Goal: Information Seeking & Learning: Learn about a topic

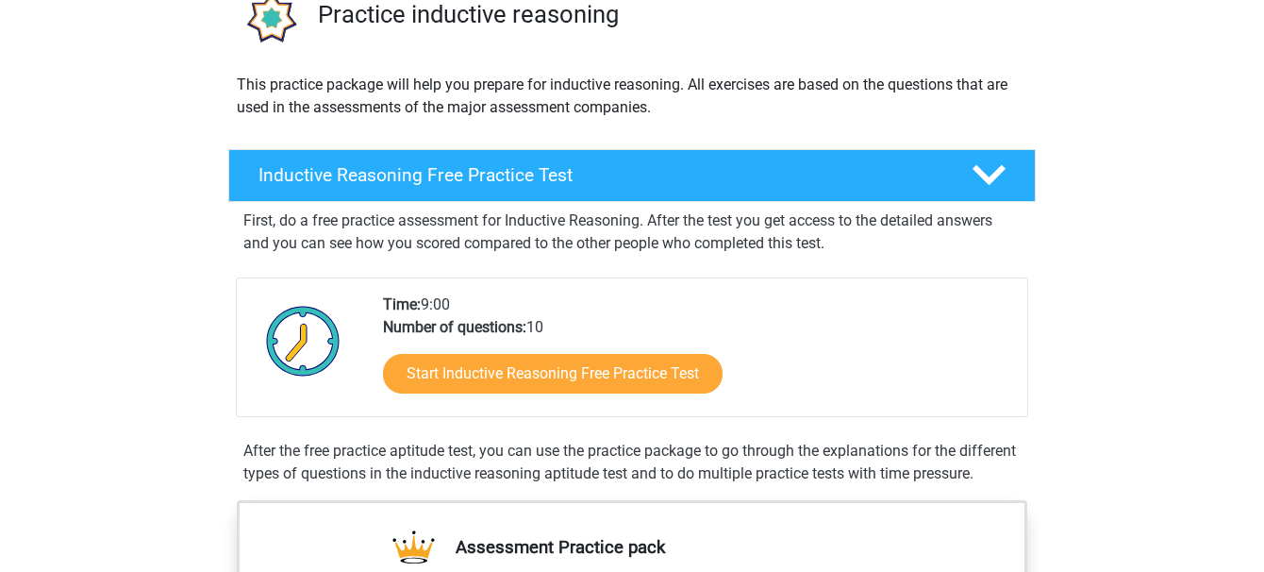
scroll to position [198, 0]
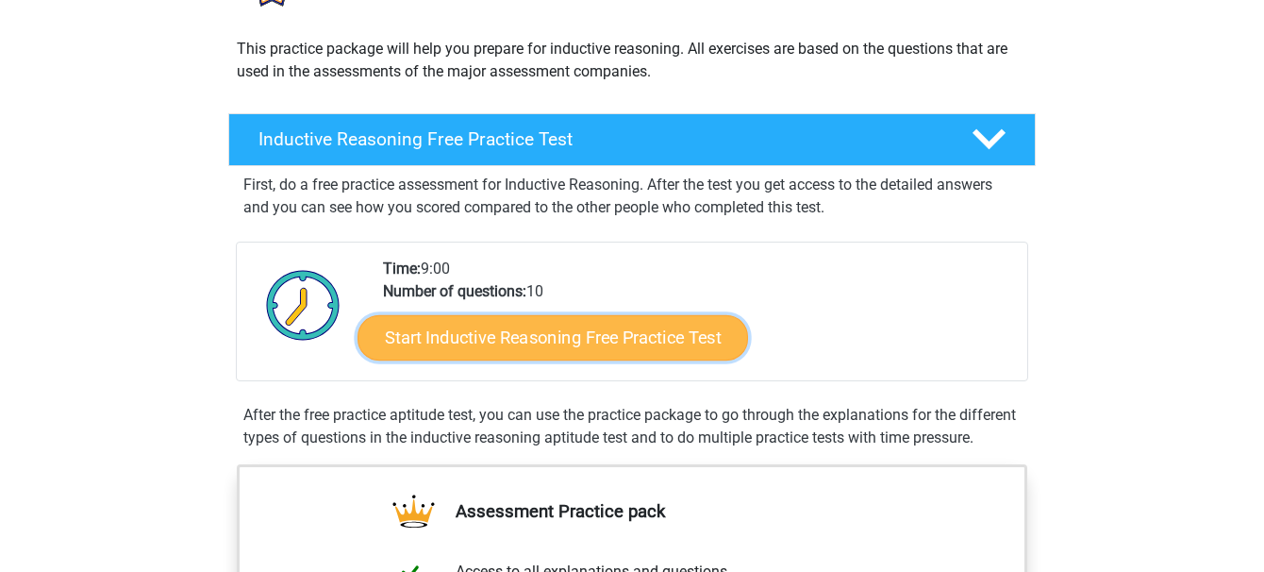
click at [557, 336] on link "Start Inductive Reasoning Free Practice Test" at bounding box center [553, 336] width 391 height 45
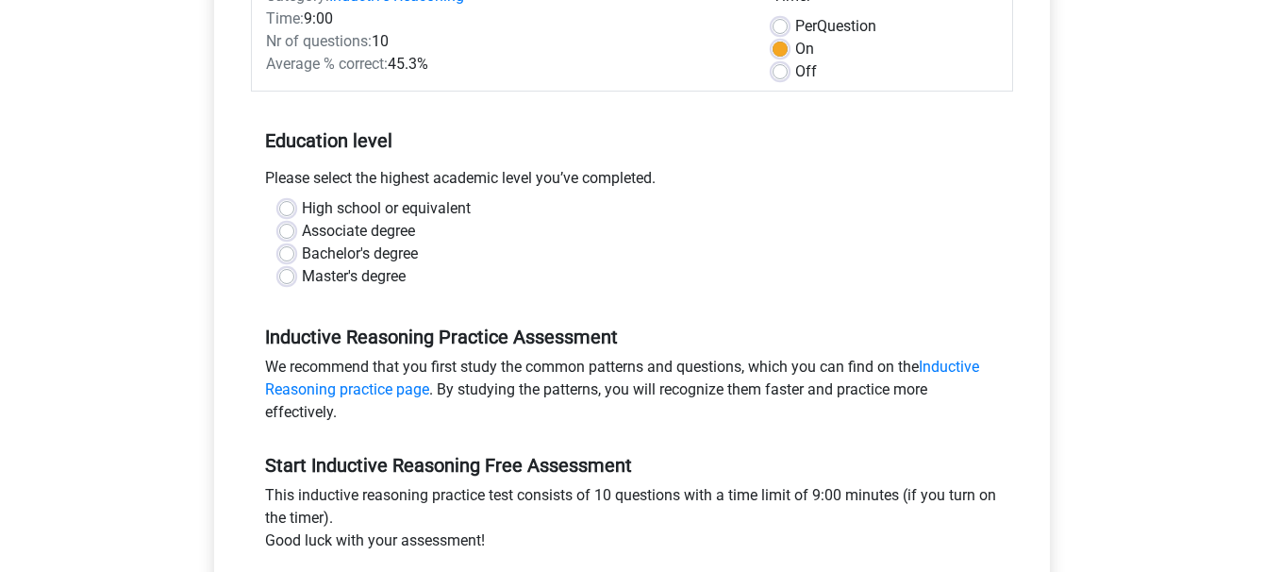
scroll to position [272, 0]
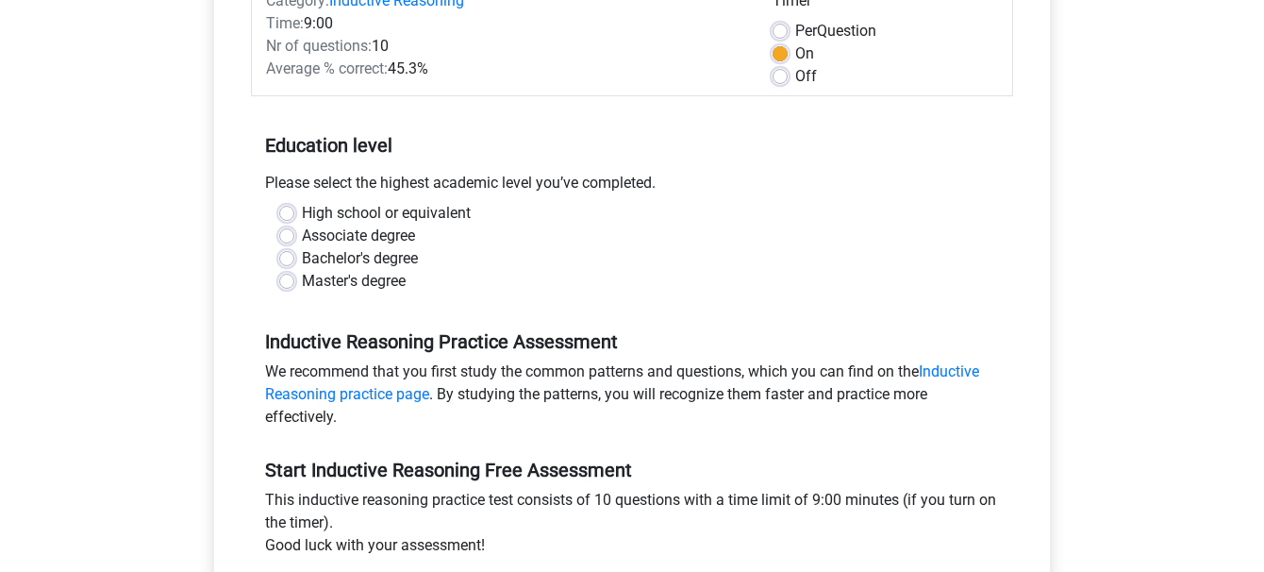
click at [302, 274] on label "Master's degree" at bounding box center [354, 281] width 104 height 23
click at [290, 274] on input "Master's degree" at bounding box center [286, 279] width 15 height 19
radio input "true"
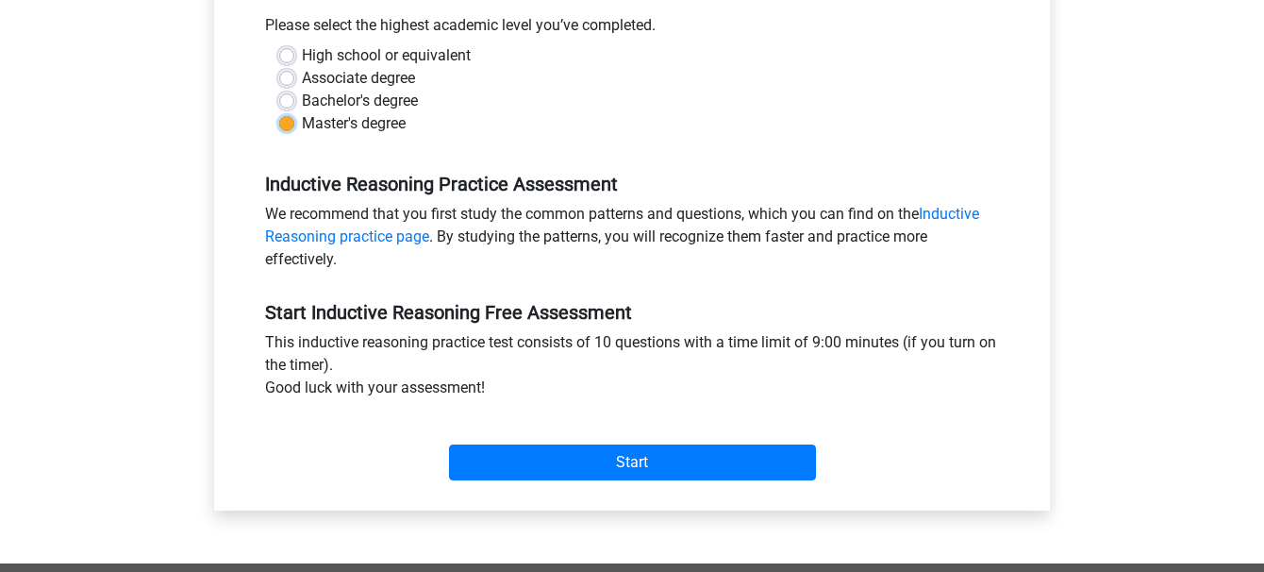
scroll to position [482, 0]
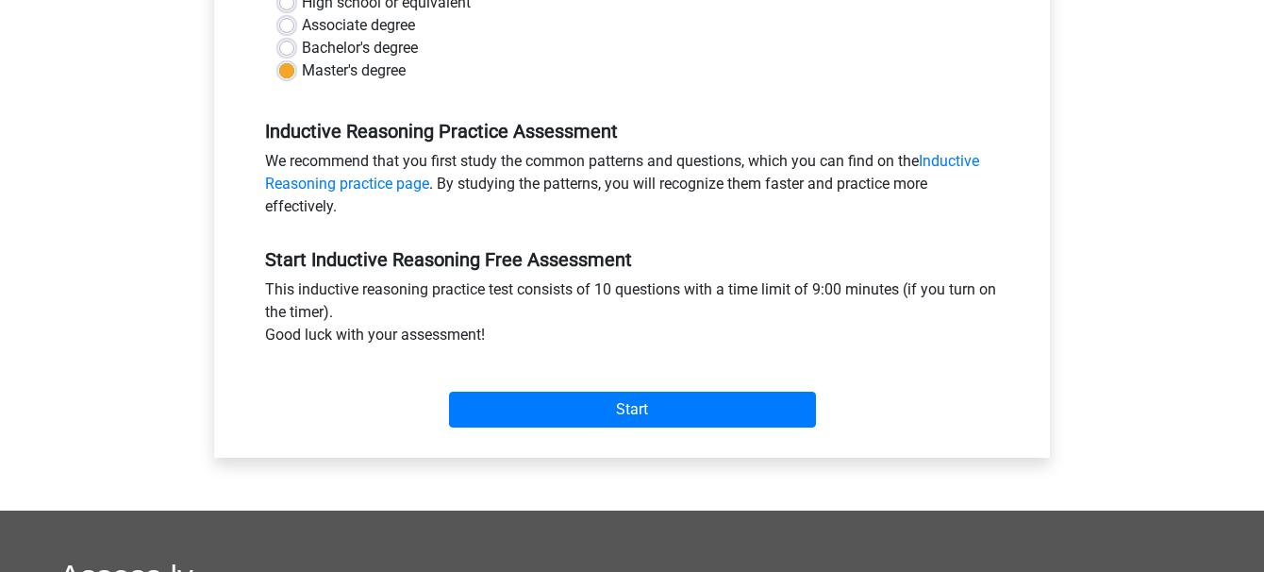
click at [681, 433] on div "Start" at bounding box center [632, 394] width 762 height 81
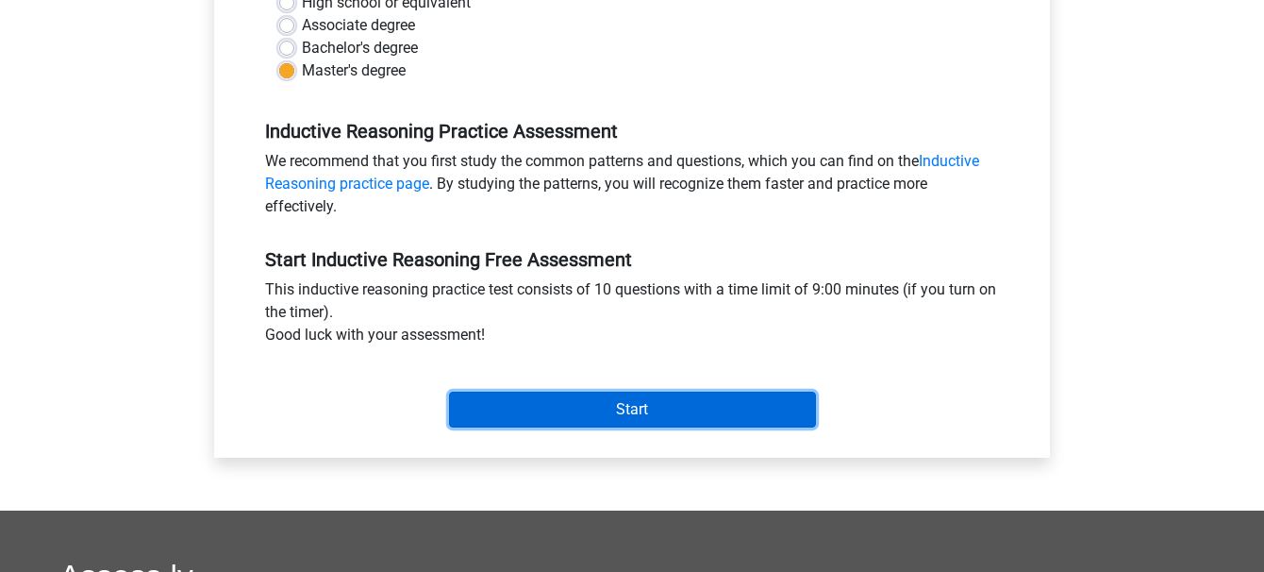
click at [679, 406] on input "Start" at bounding box center [632, 410] width 367 height 36
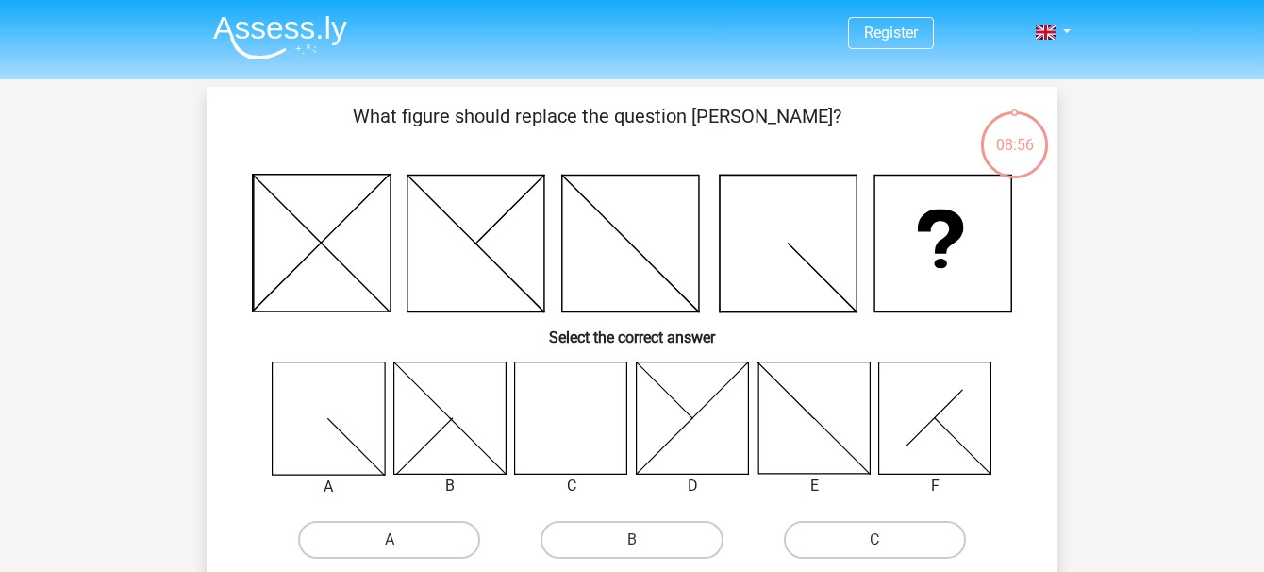
click at [552, 436] on icon at bounding box center [571, 417] width 112 height 112
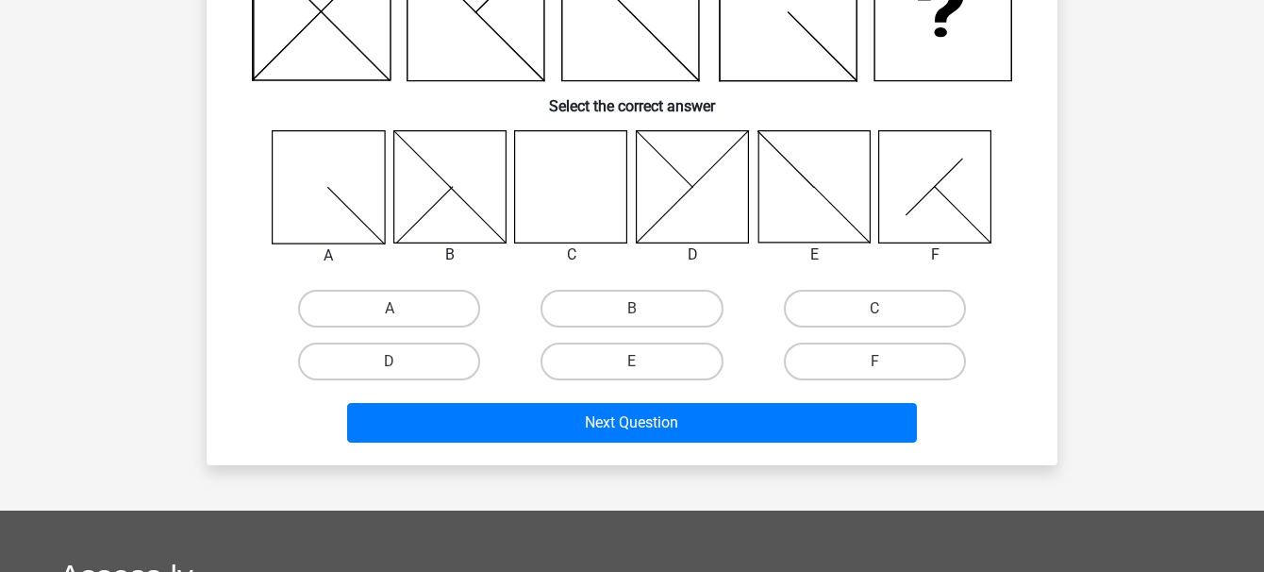
scroll to position [240, 0]
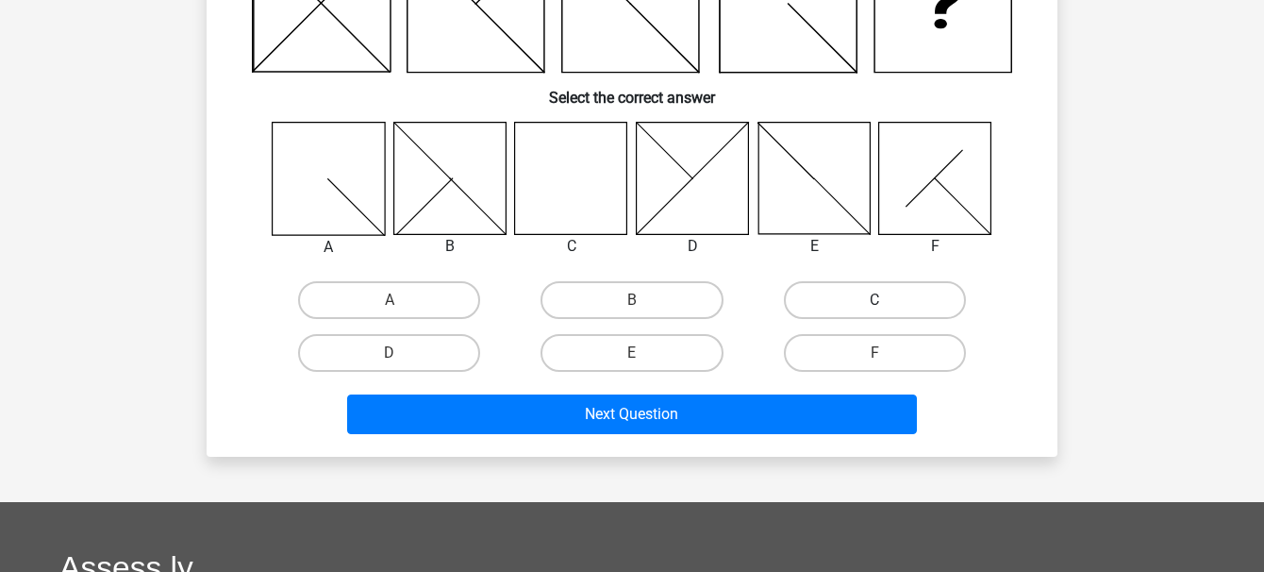
click at [896, 294] on label "C" at bounding box center [875, 300] width 182 height 38
click at [887, 300] on input "C" at bounding box center [881, 306] width 12 height 12
radio input "true"
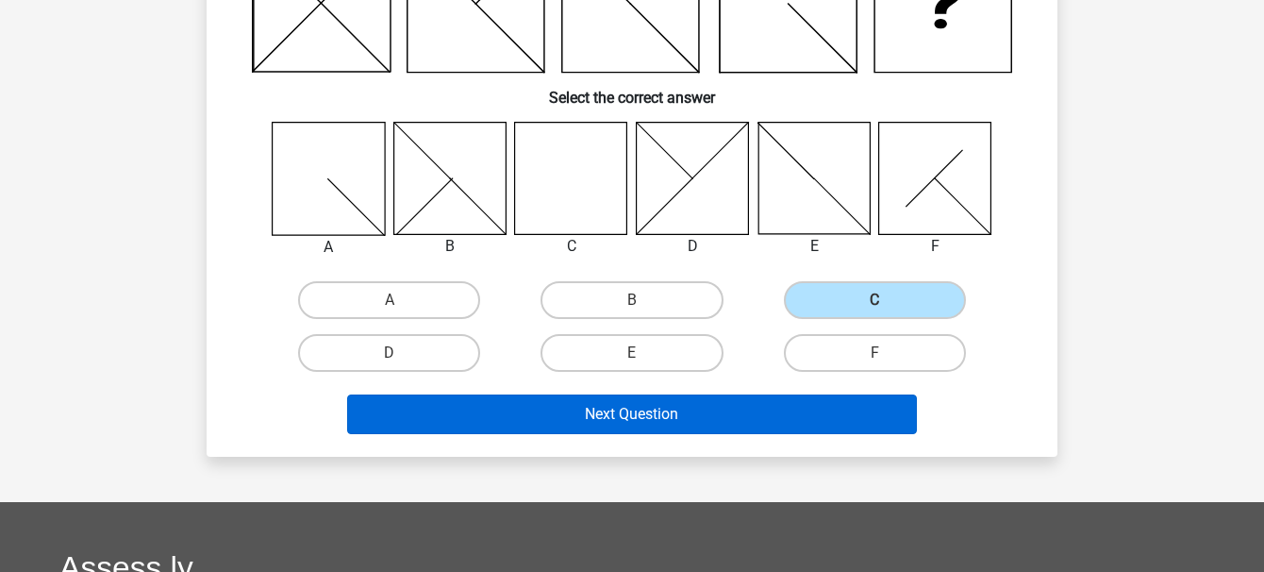
scroll to position [171, 0]
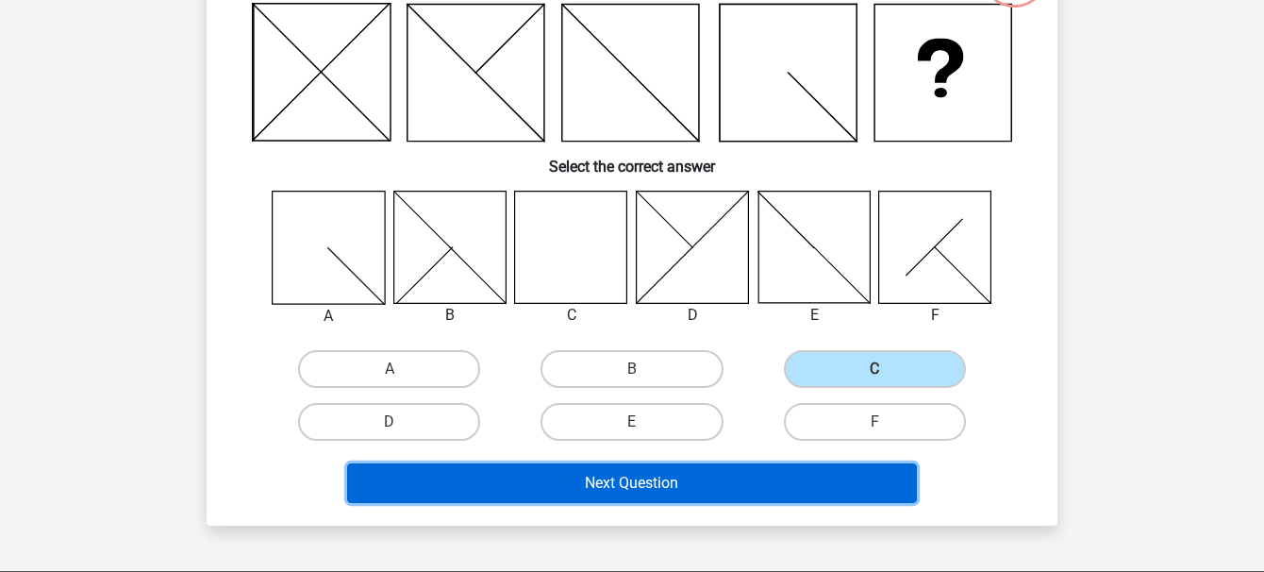
click at [688, 497] on button "Next Question" at bounding box center [632, 483] width 571 height 40
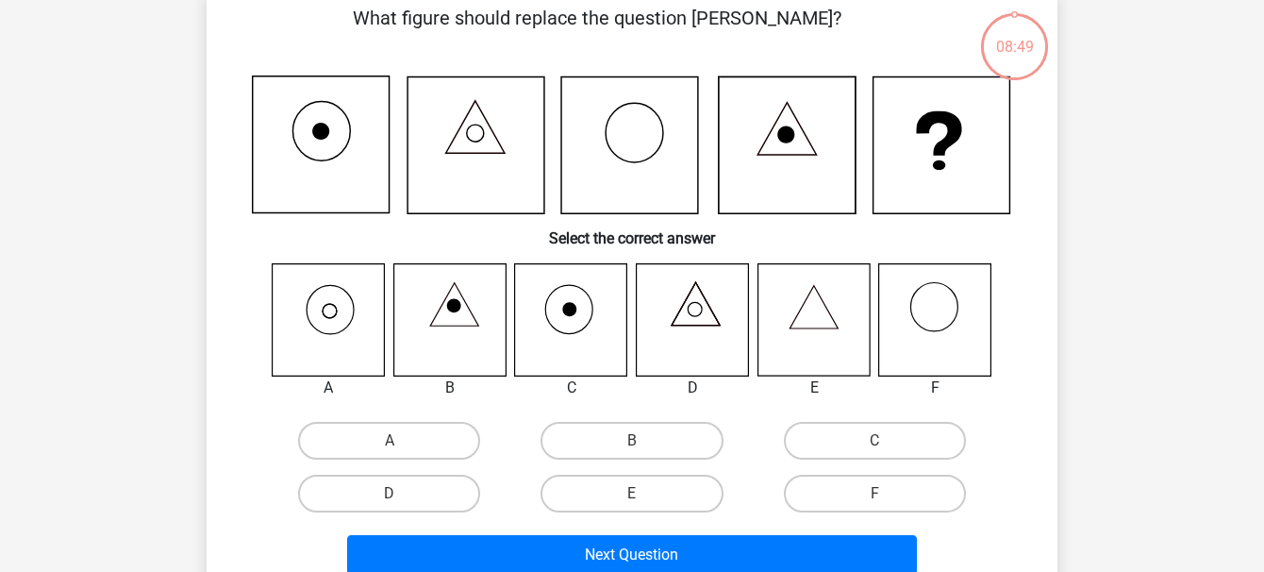
scroll to position [87, 0]
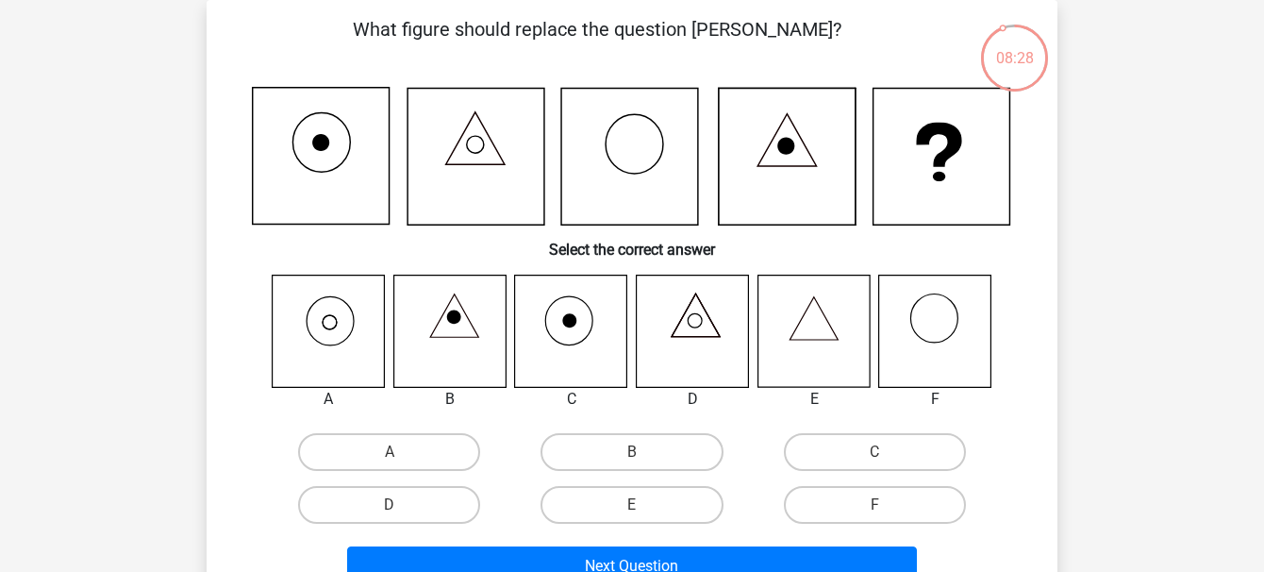
click at [343, 349] on icon at bounding box center [329, 331] width 112 height 112
click at [394, 457] on input "A" at bounding box center [396, 458] width 12 height 12
radio input "true"
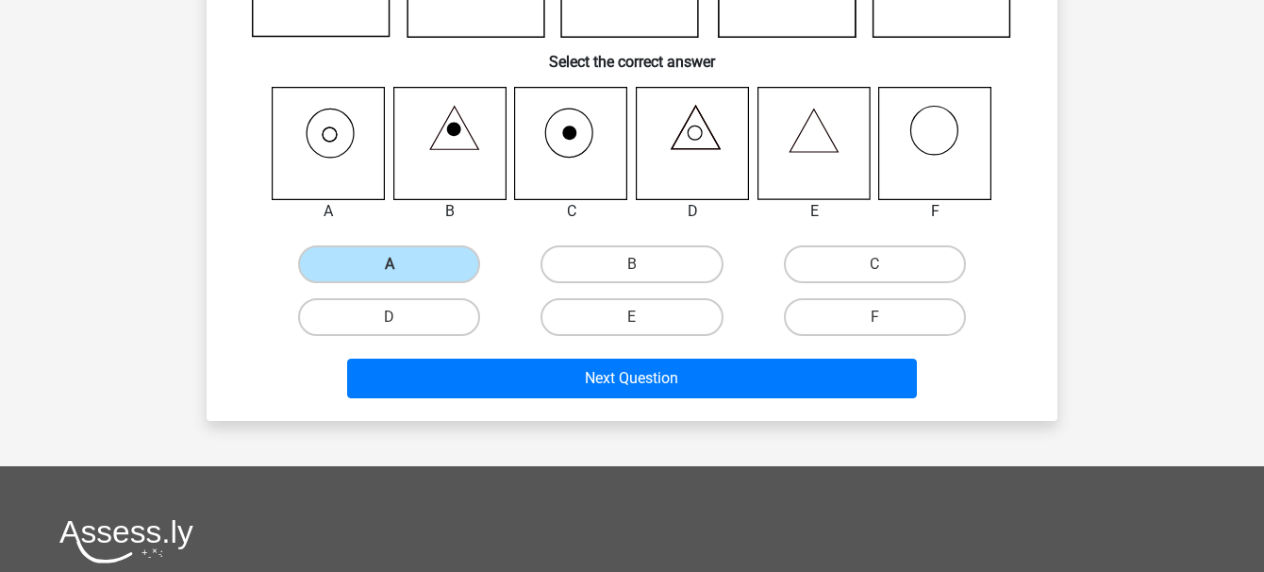
scroll to position [274, 0]
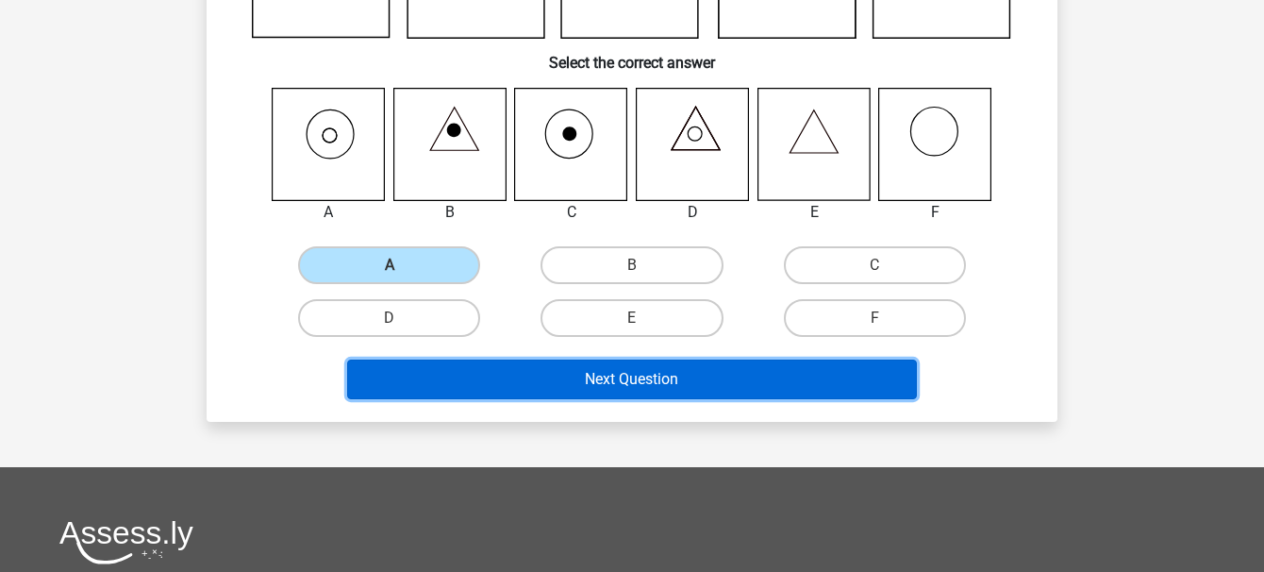
click at [595, 377] on button "Next Question" at bounding box center [632, 380] width 571 height 40
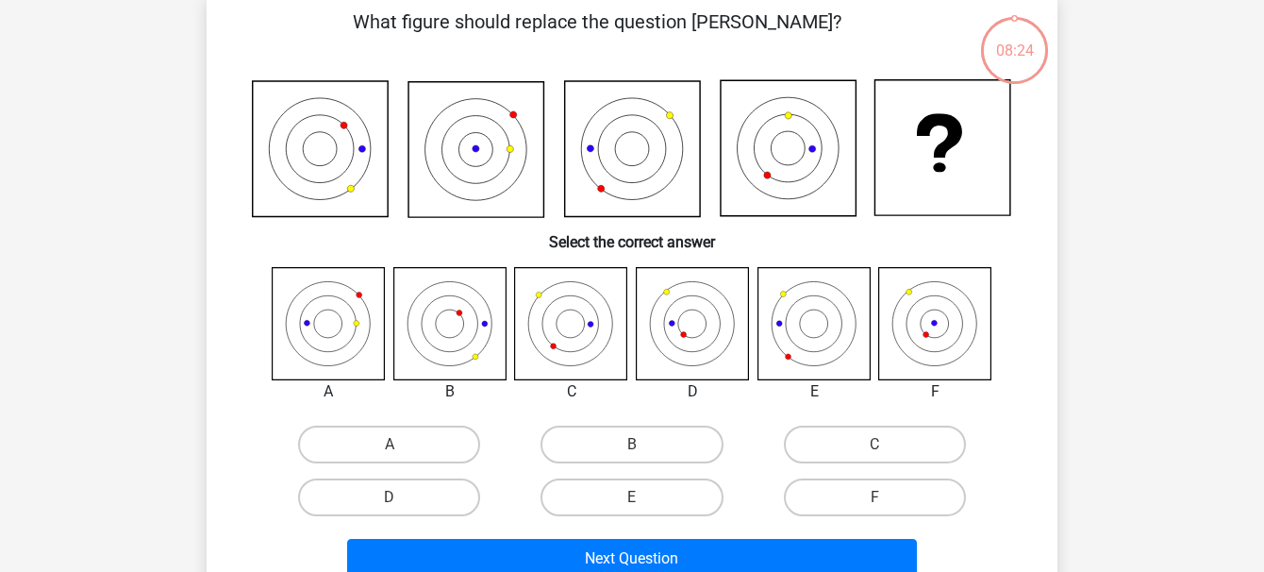
scroll to position [87, 0]
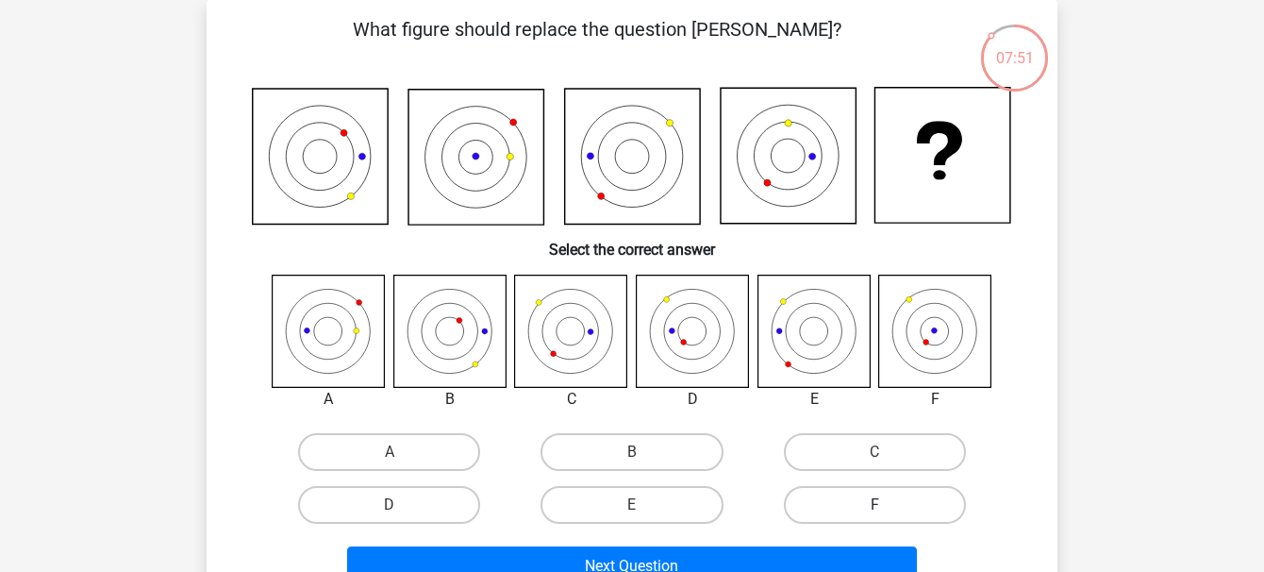
click at [853, 500] on label "F" at bounding box center [875, 505] width 182 height 38
click at [875, 505] on input "F" at bounding box center [881, 511] width 12 height 12
radio input "true"
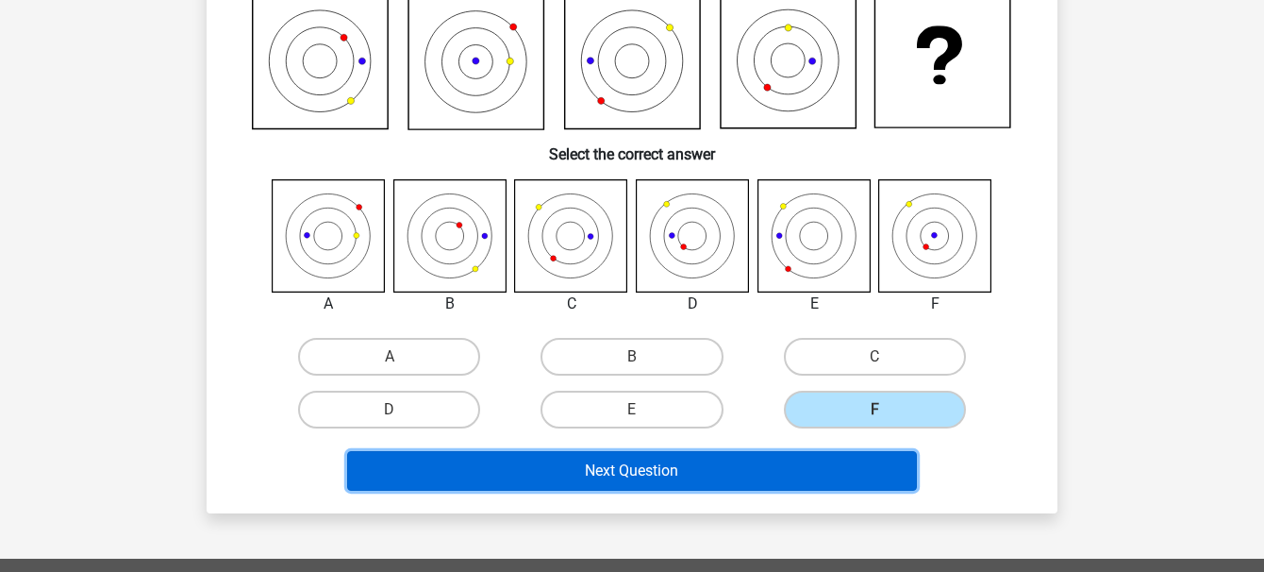
click at [796, 470] on button "Next Question" at bounding box center [632, 471] width 571 height 40
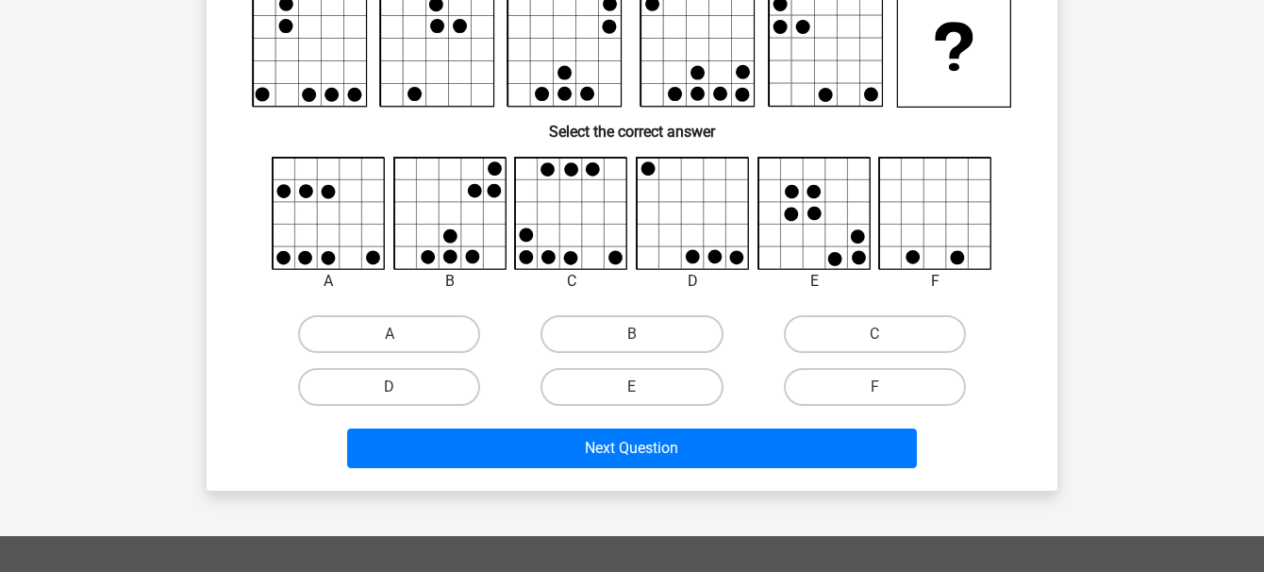
scroll to position [87, 0]
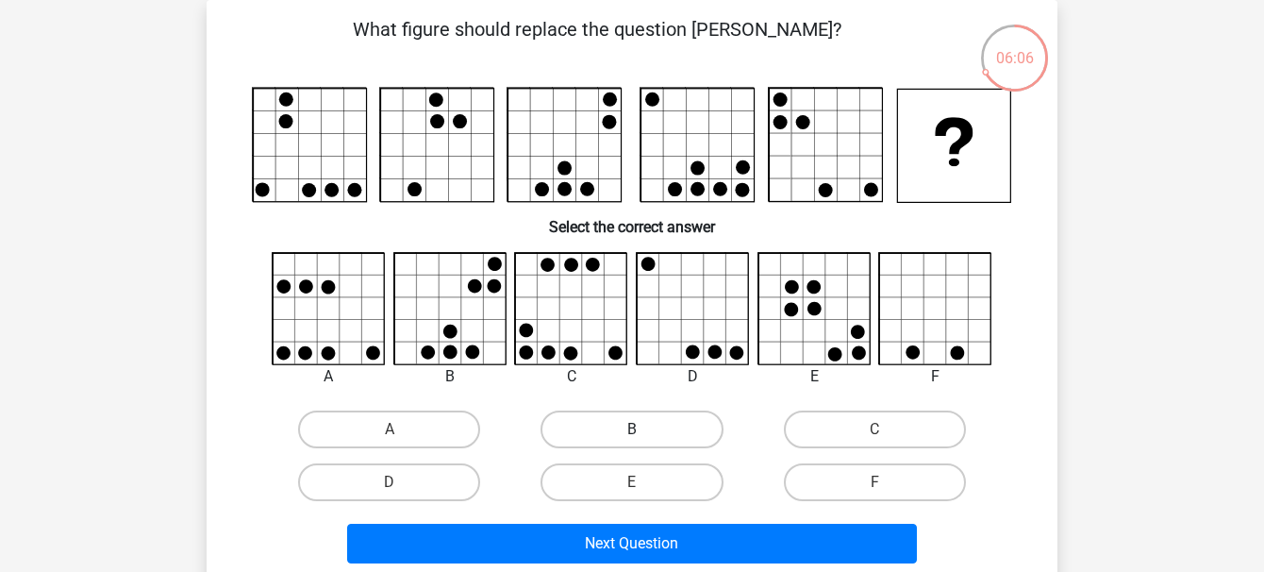
click at [667, 436] on label "B" at bounding box center [632, 429] width 182 height 38
click at [645, 436] on input "B" at bounding box center [638, 435] width 12 height 12
radio input "true"
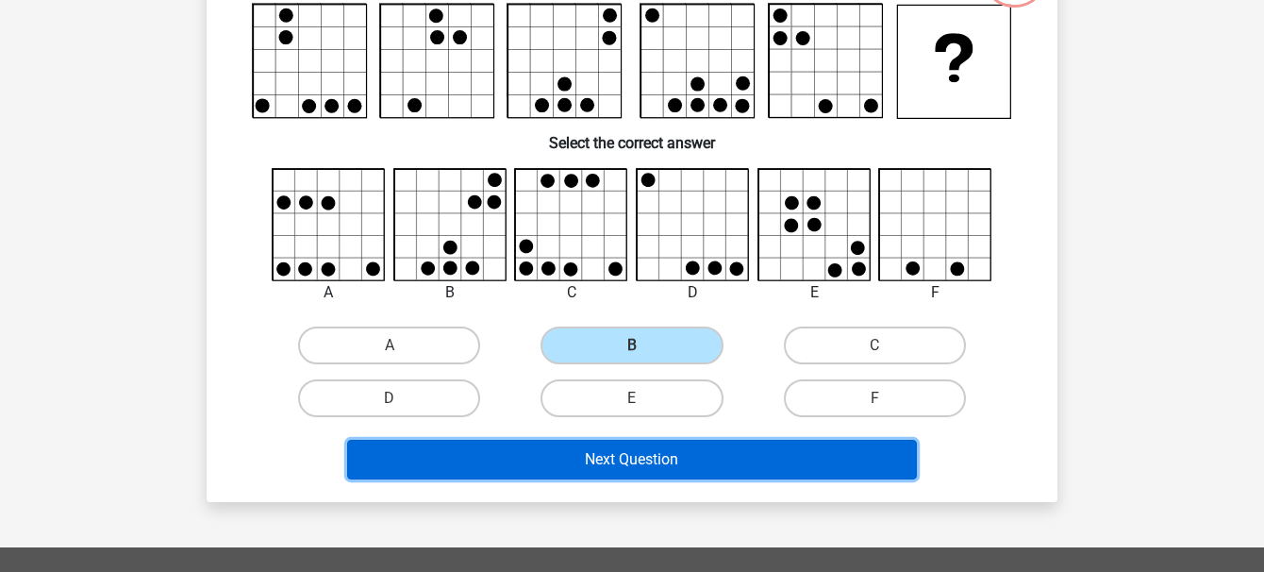
click at [649, 465] on button "Next Question" at bounding box center [632, 460] width 571 height 40
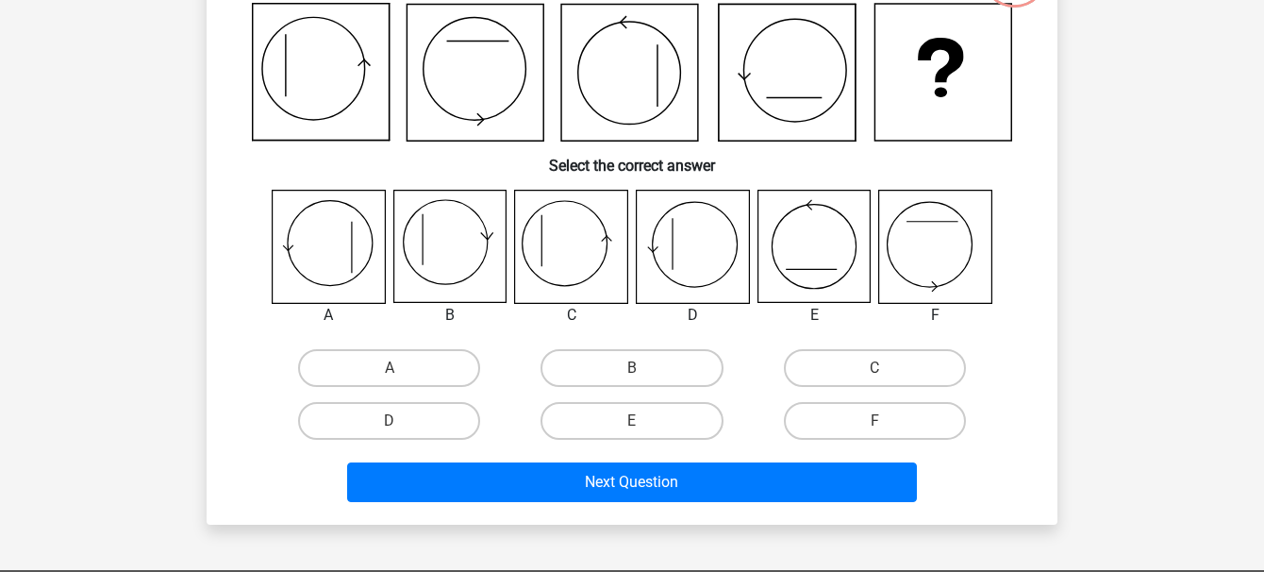
scroll to position [87, 0]
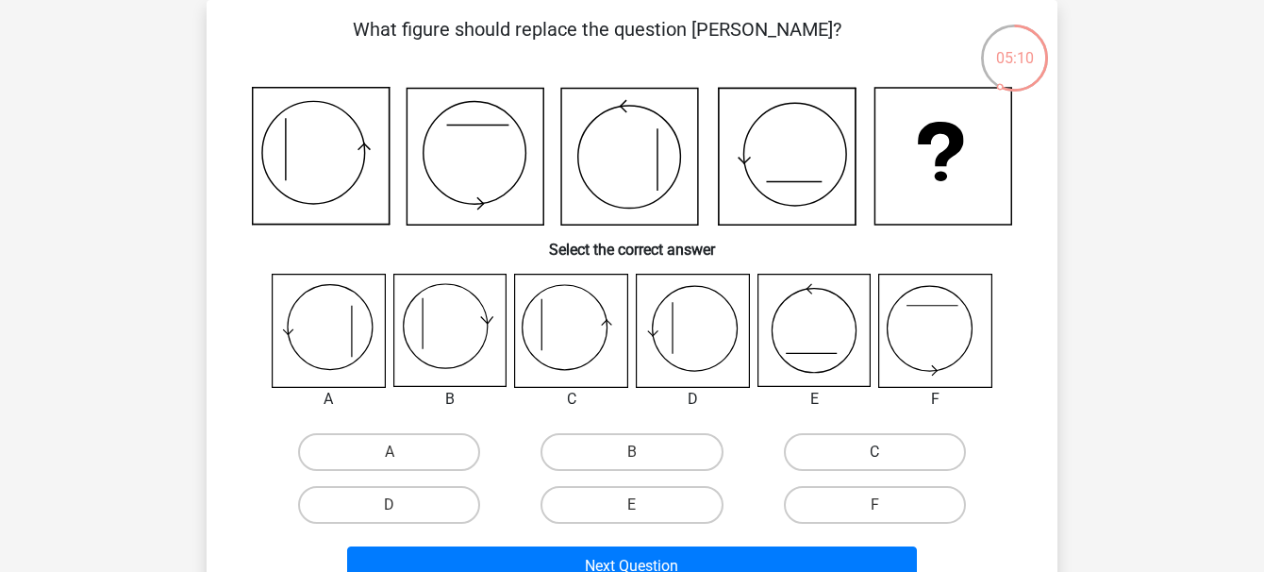
click at [852, 457] on label "C" at bounding box center [875, 452] width 182 height 38
click at [875, 457] on input "C" at bounding box center [881, 458] width 12 height 12
radio input "true"
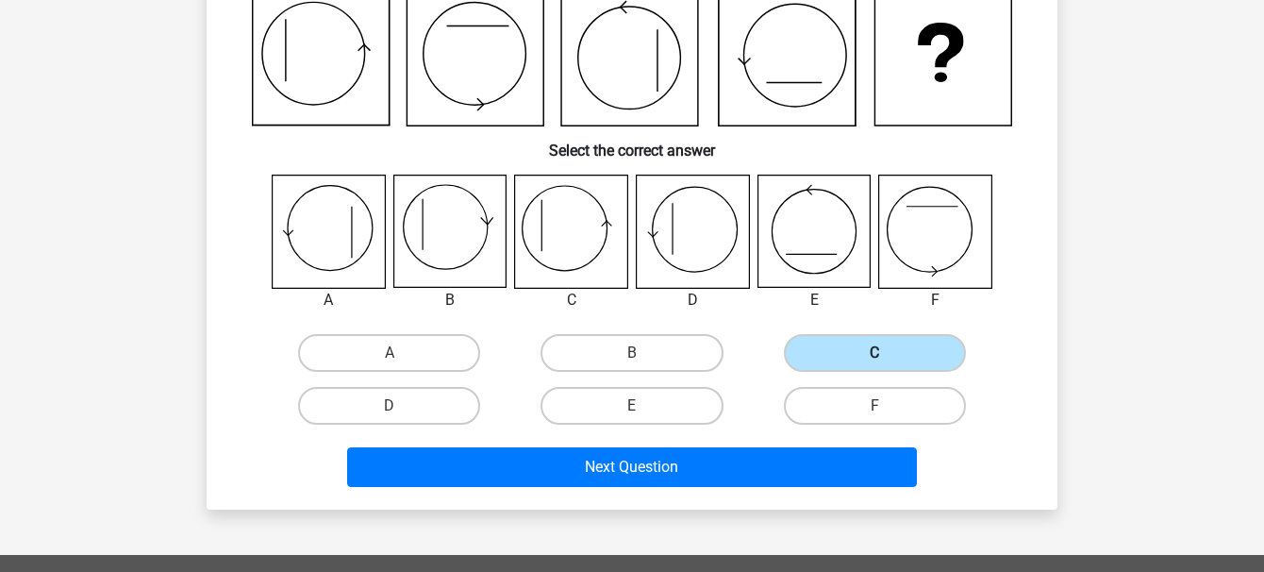
scroll to position [220, 0]
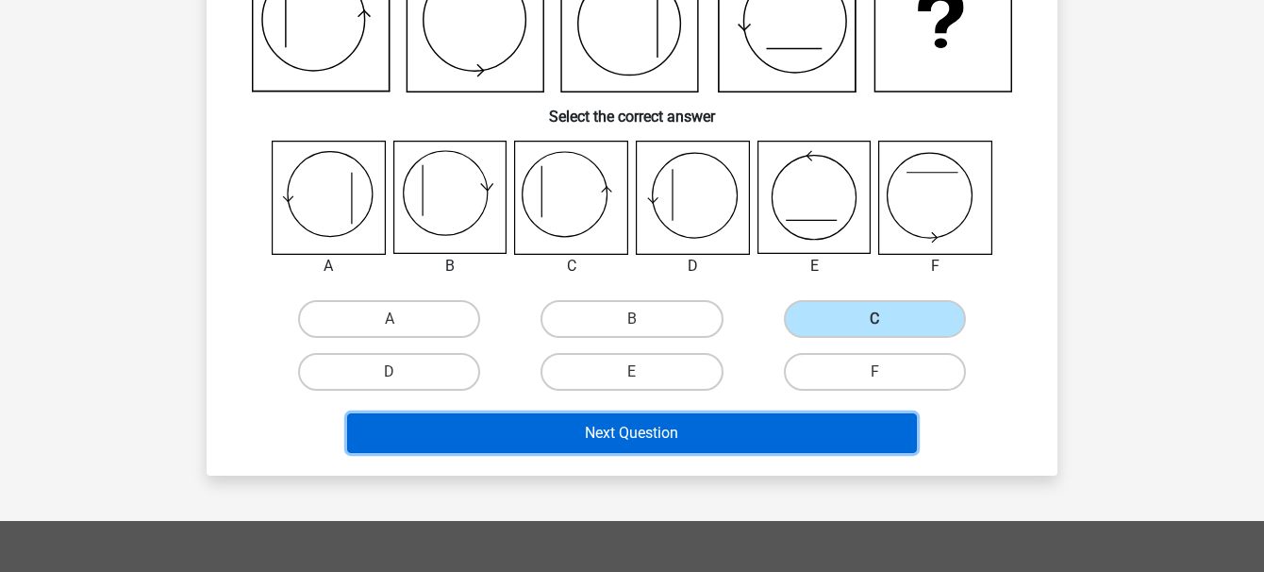
click at [777, 441] on button "Next Question" at bounding box center [632, 433] width 571 height 40
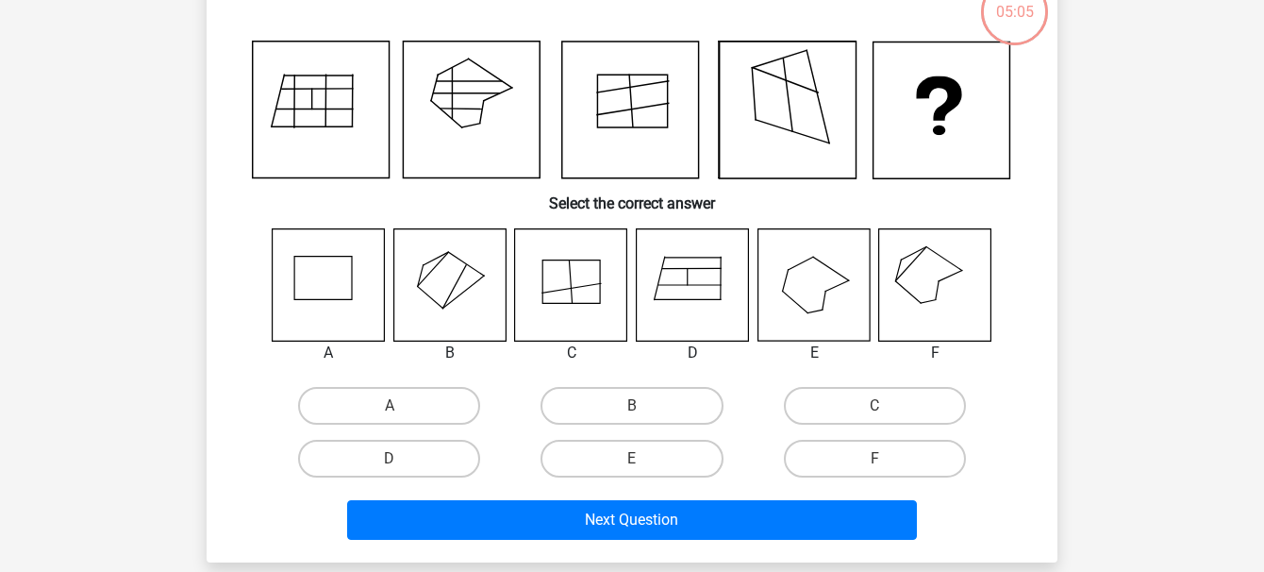
scroll to position [87, 0]
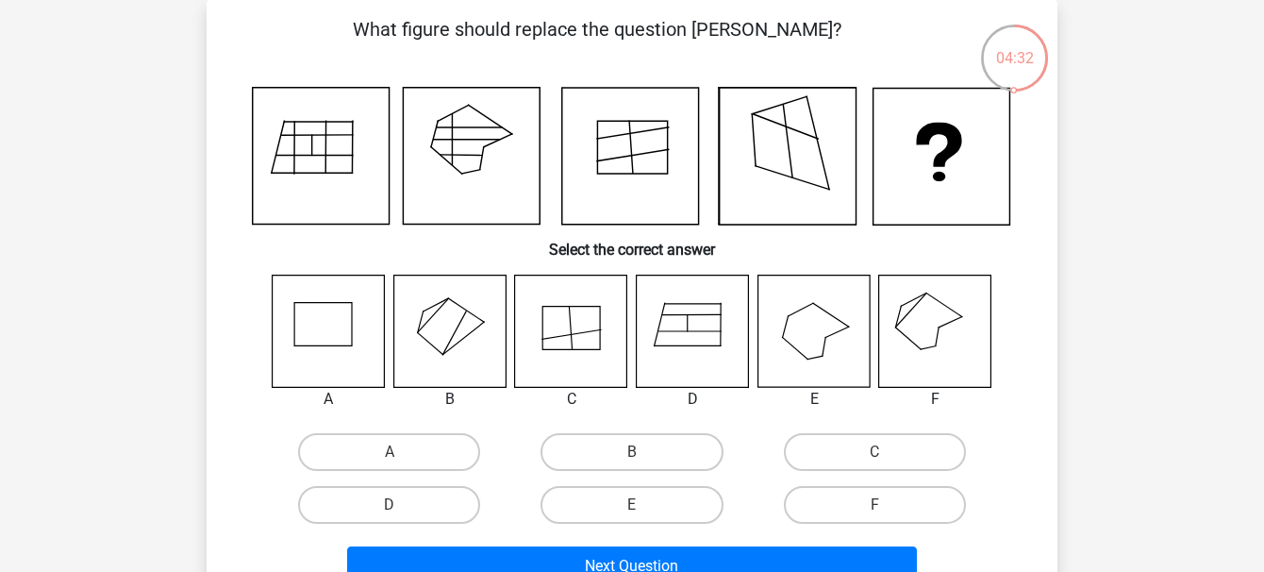
click at [455, 342] on icon at bounding box center [450, 331] width 112 height 112
click at [653, 438] on label "B" at bounding box center [632, 452] width 182 height 38
click at [645, 452] on input "B" at bounding box center [638, 458] width 12 height 12
radio input "true"
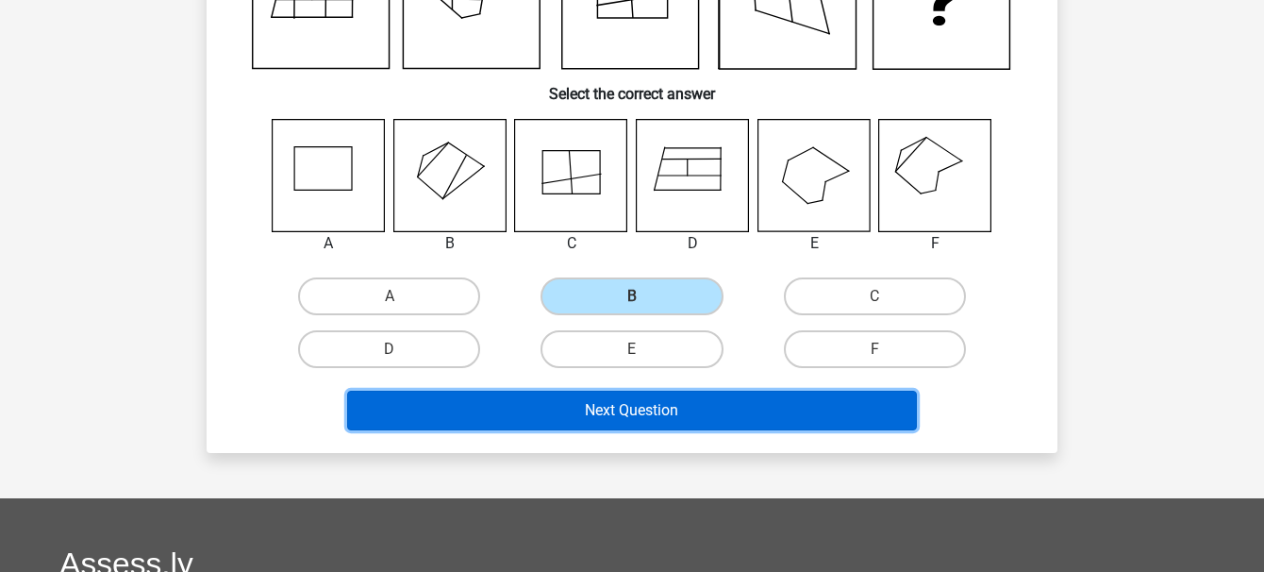
click at [651, 418] on button "Next Question" at bounding box center [632, 411] width 571 height 40
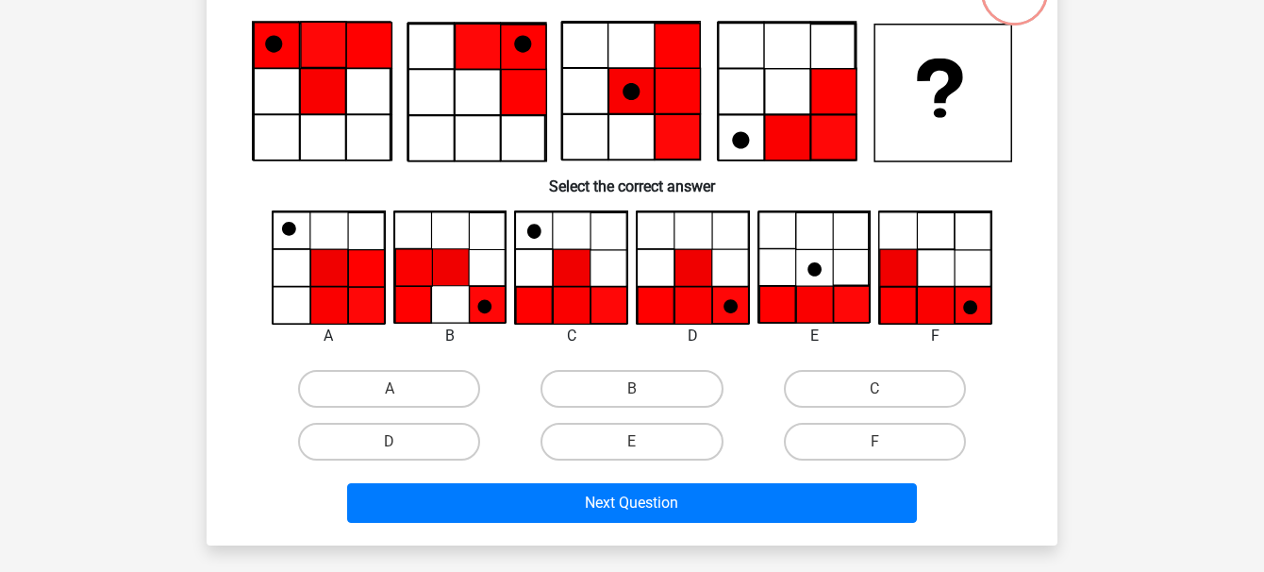
scroll to position [87, 0]
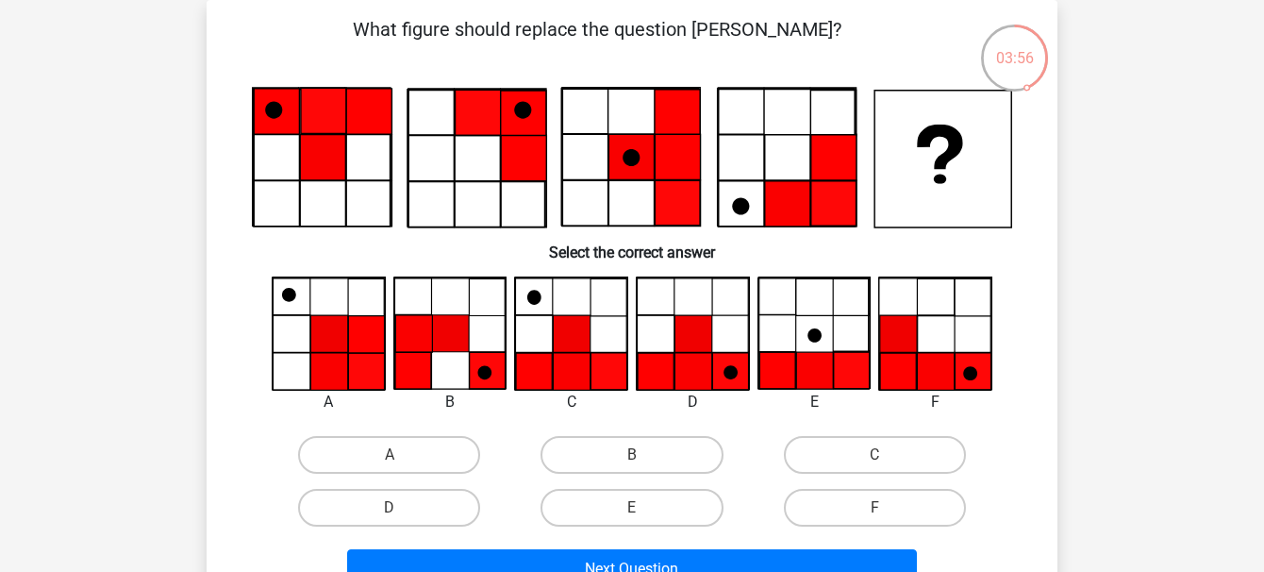
click at [690, 373] on icon at bounding box center [693, 371] width 37 height 37
click at [390, 511] on input "D" at bounding box center [396, 514] width 12 height 12
radio input "true"
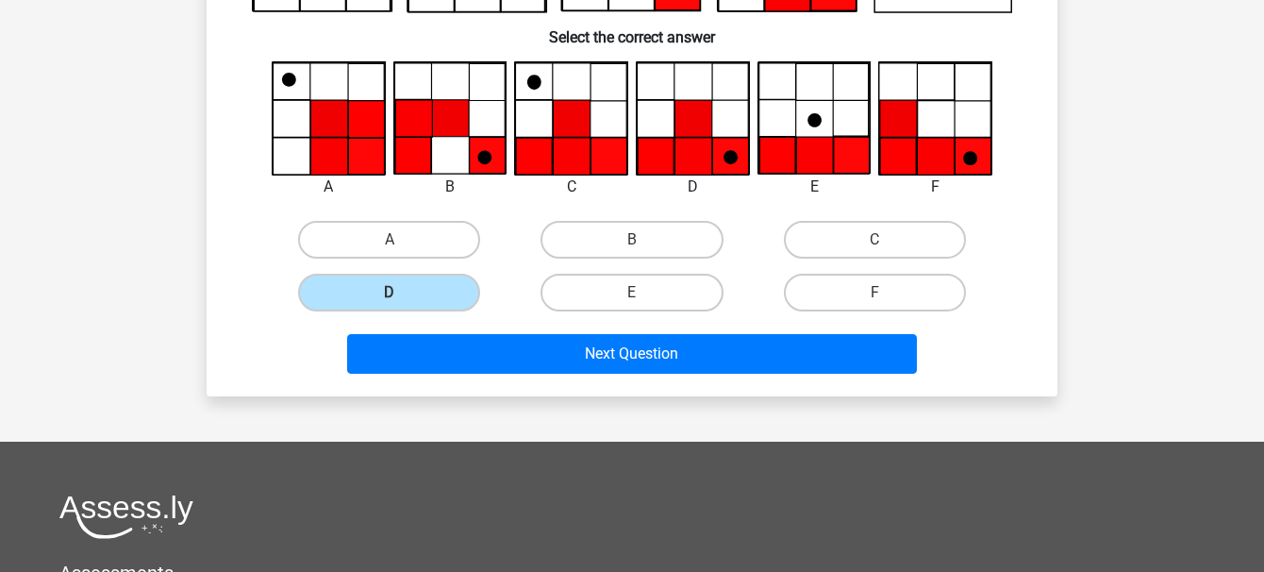
scroll to position [305, 0]
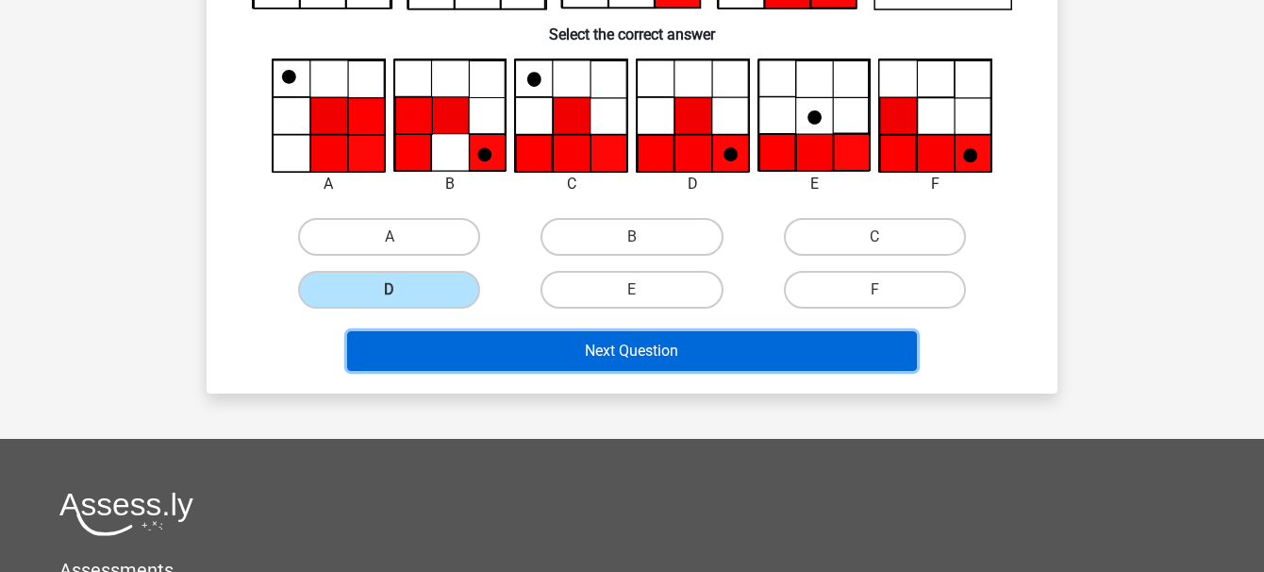
click at [559, 360] on button "Next Question" at bounding box center [632, 351] width 571 height 40
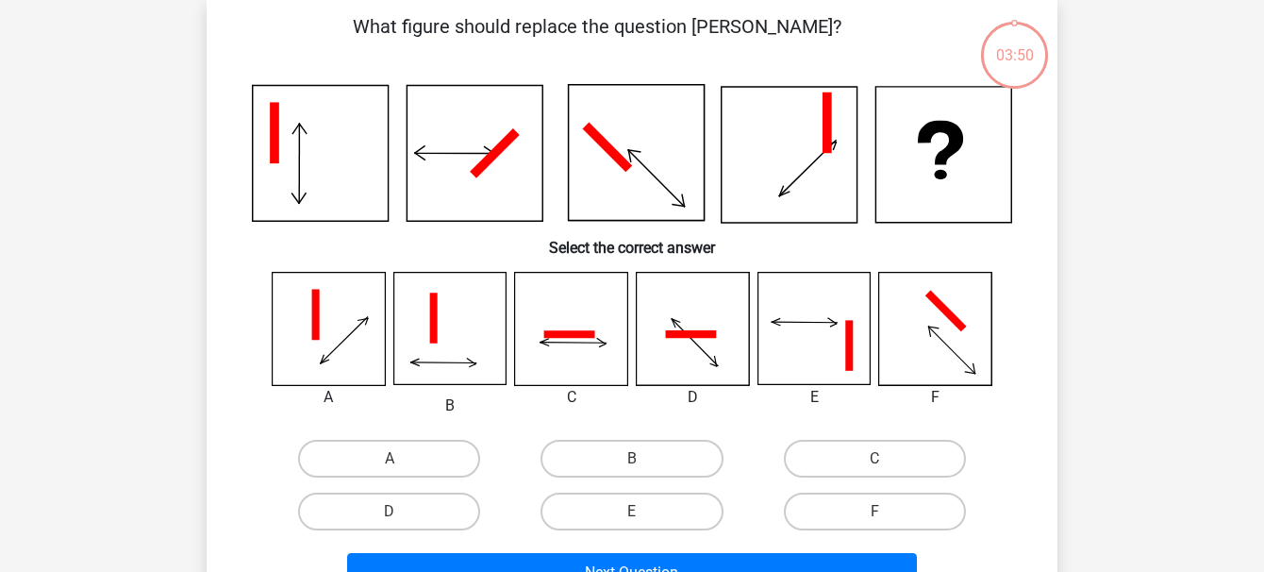
scroll to position [87, 0]
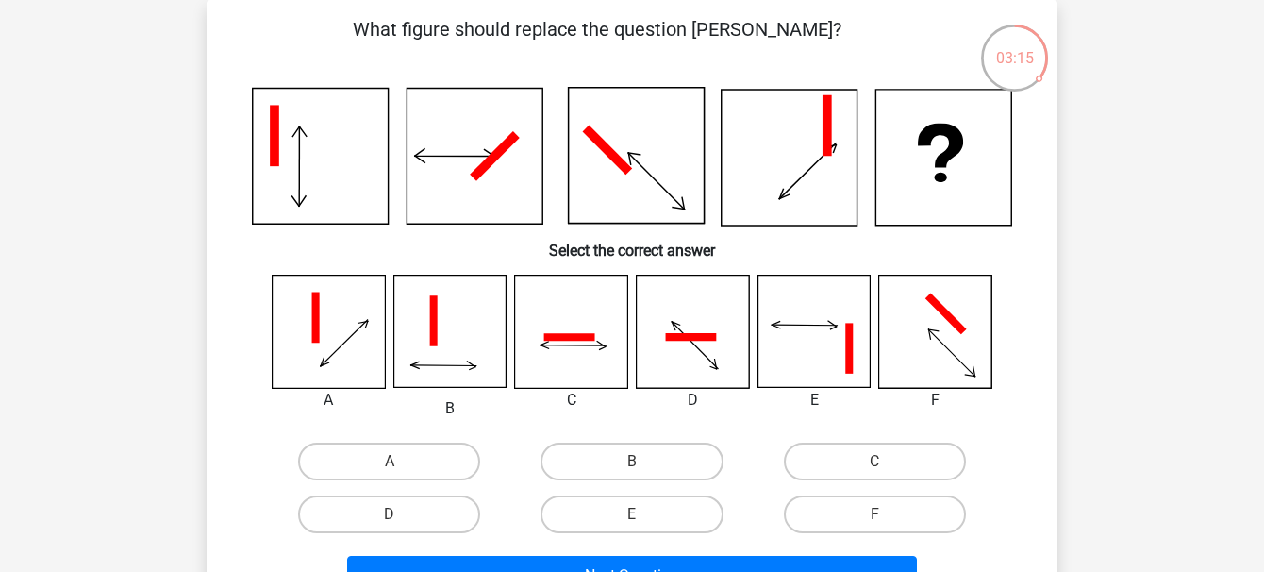
click at [805, 321] on icon at bounding box center [814, 332] width 112 height 112
click at [634, 502] on label "E" at bounding box center [632, 514] width 182 height 38
click at [634, 514] on input "E" at bounding box center [638, 520] width 12 height 12
radio input "true"
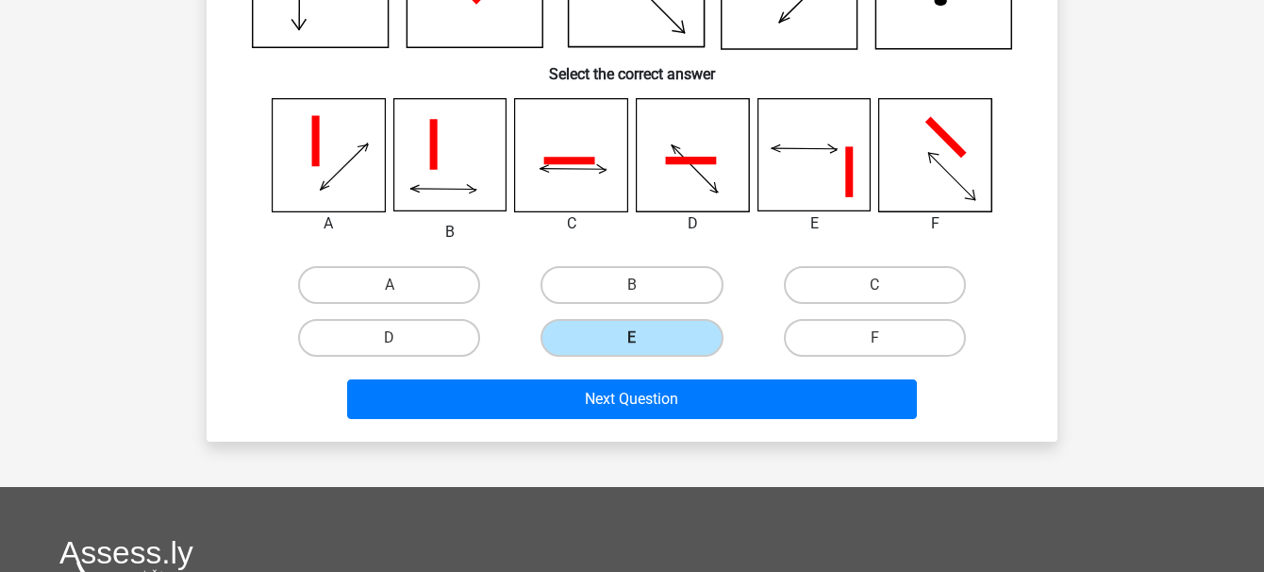
scroll to position [262, 0]
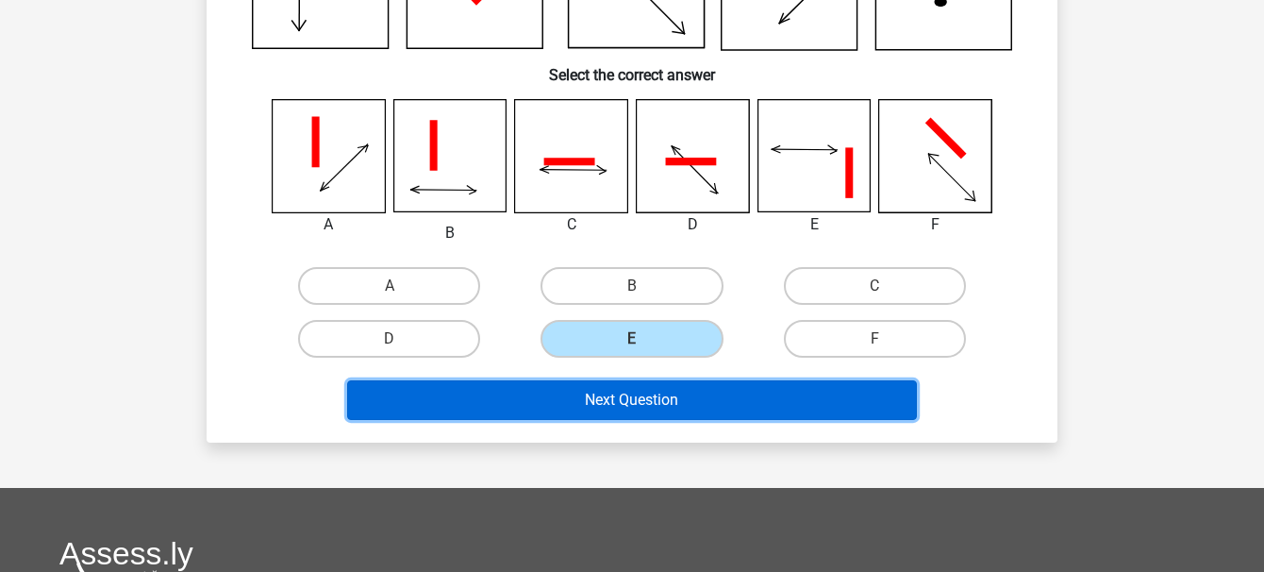
click at [654, 397] on button "Next Question" at bounding box center [632, 400] width 571 height 40
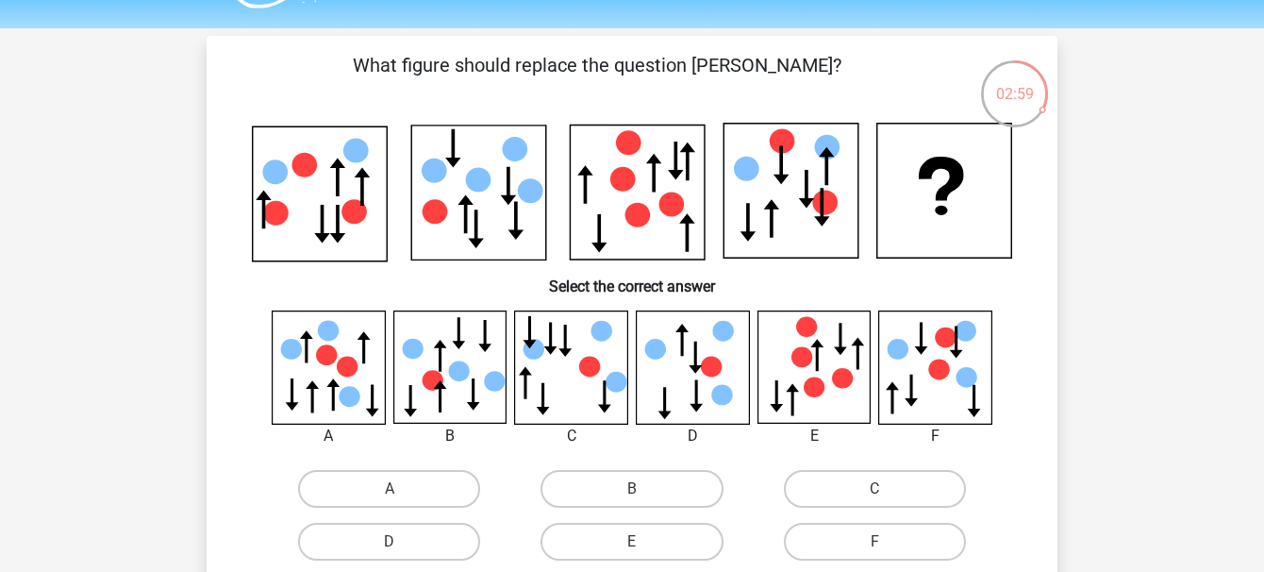
scroll to position [50, 0]
click at [663, 377] on icon at bounding box center [693, 367] width 112 height 112
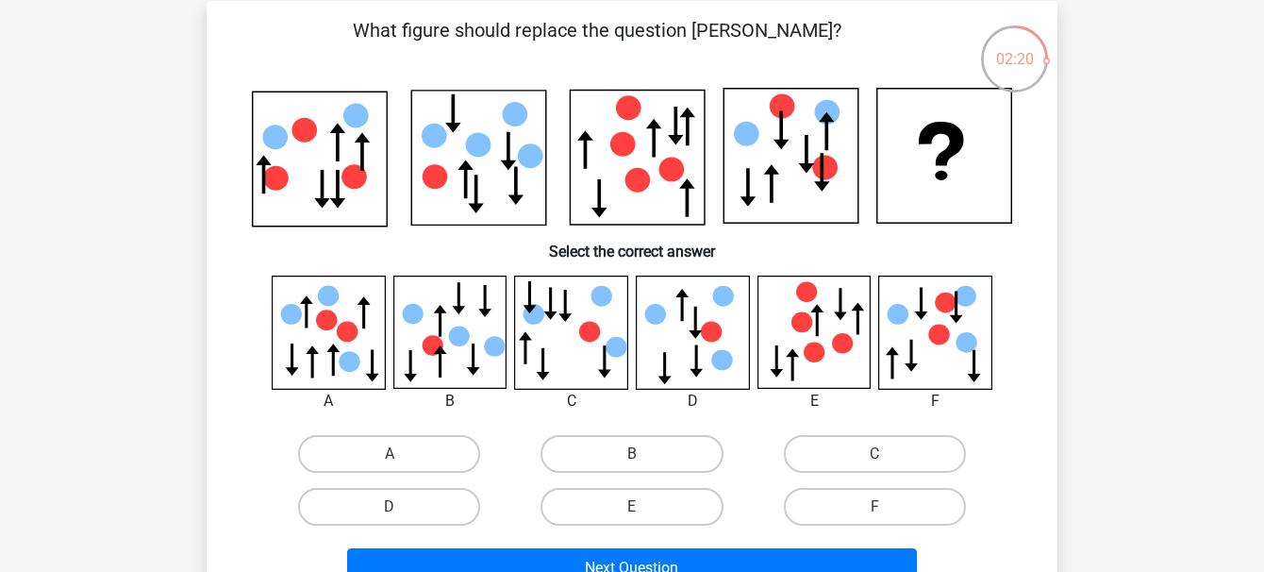
scroll to position [84, 0]
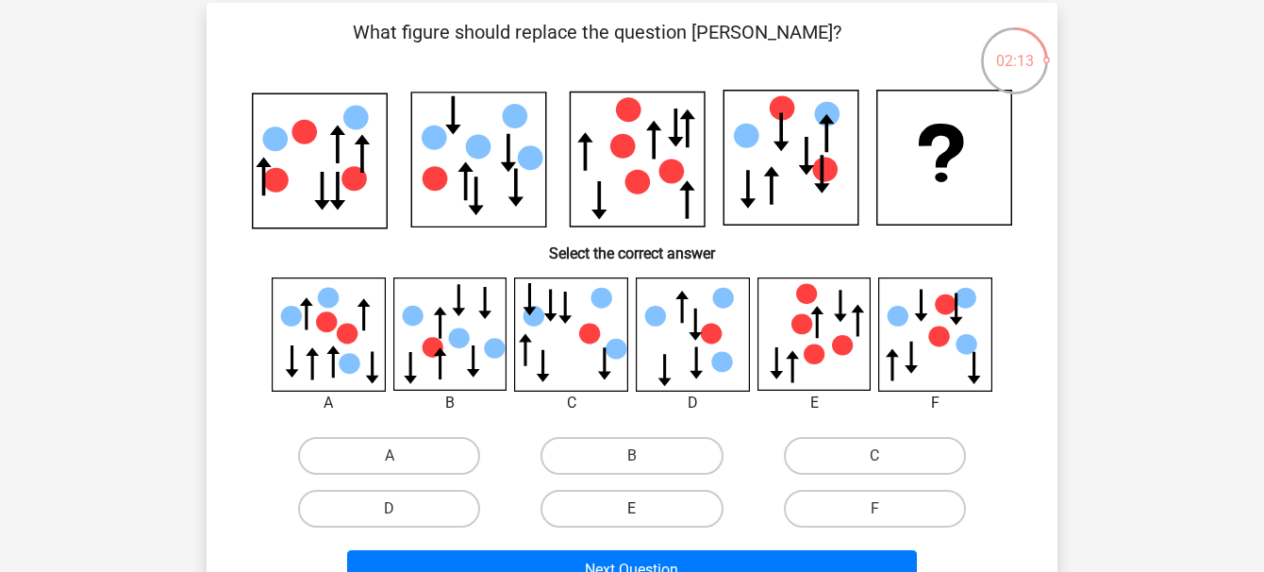
click at [611, 514] on label "E" at bounding box center [632, 509] width 182 height 38
click at [632, 514] on input "E" at bounding box center [638, 515] width 12 height 12
radio input "true"
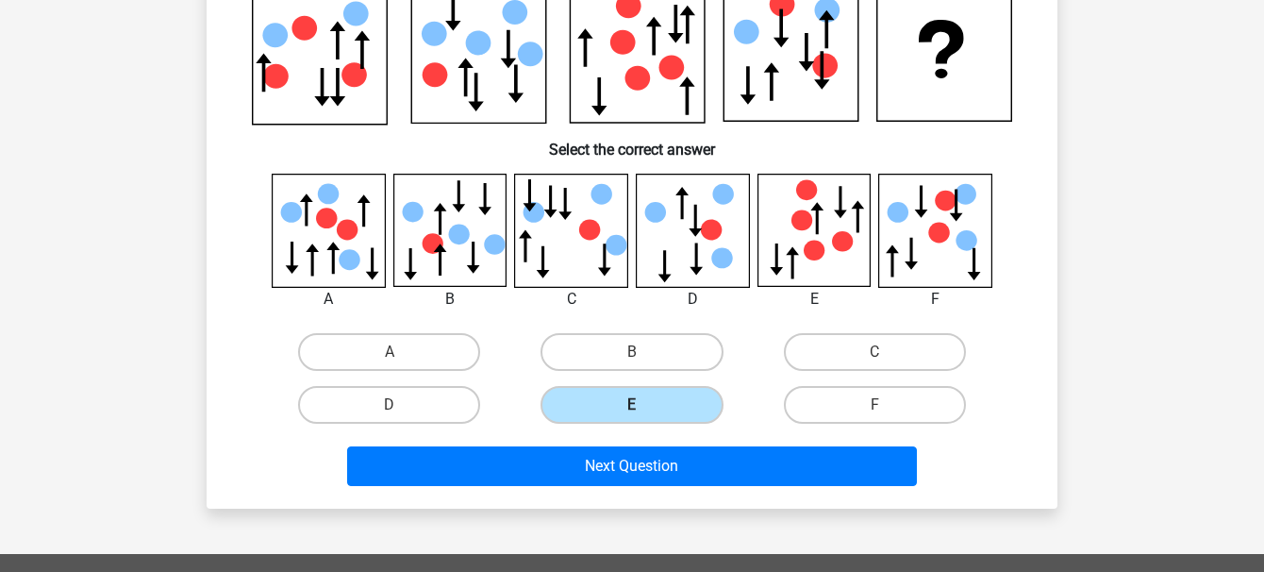
scroll to position [190, 0]
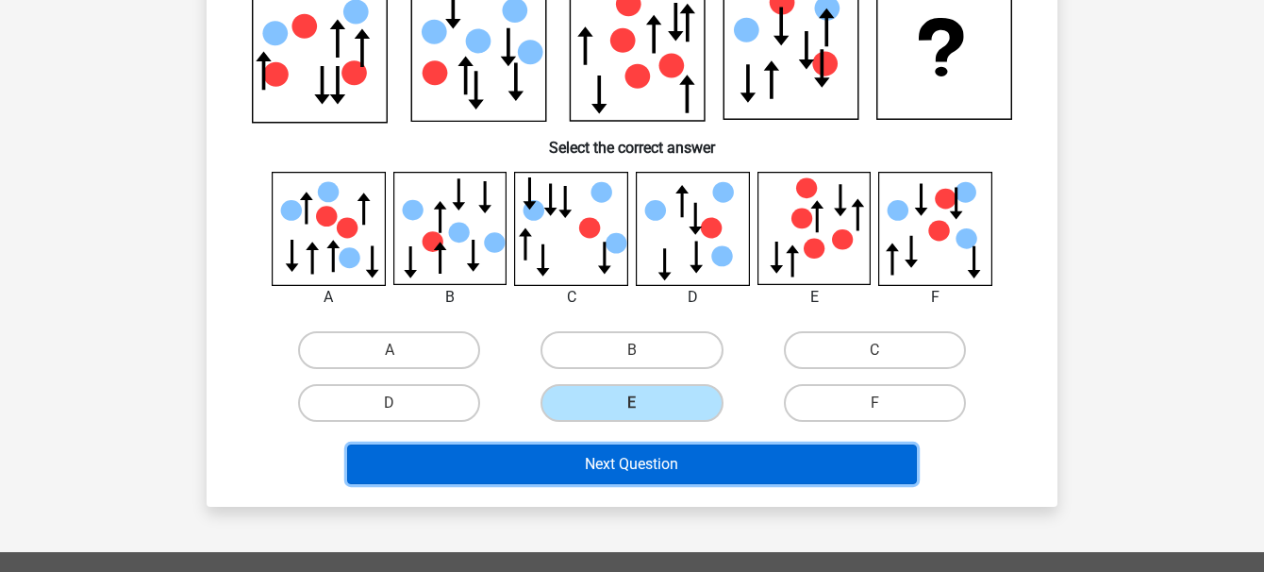
click at [610, 467] on button "Next Question" at bounding box center [632, 464] width 571 height 40
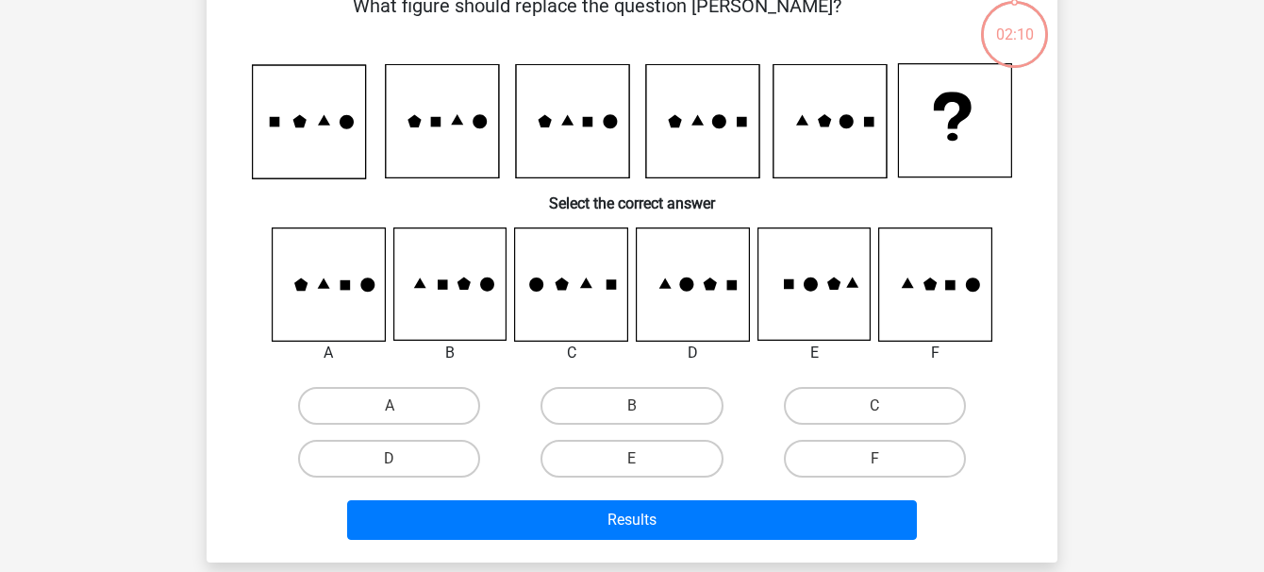
scroll to position [87, 0]
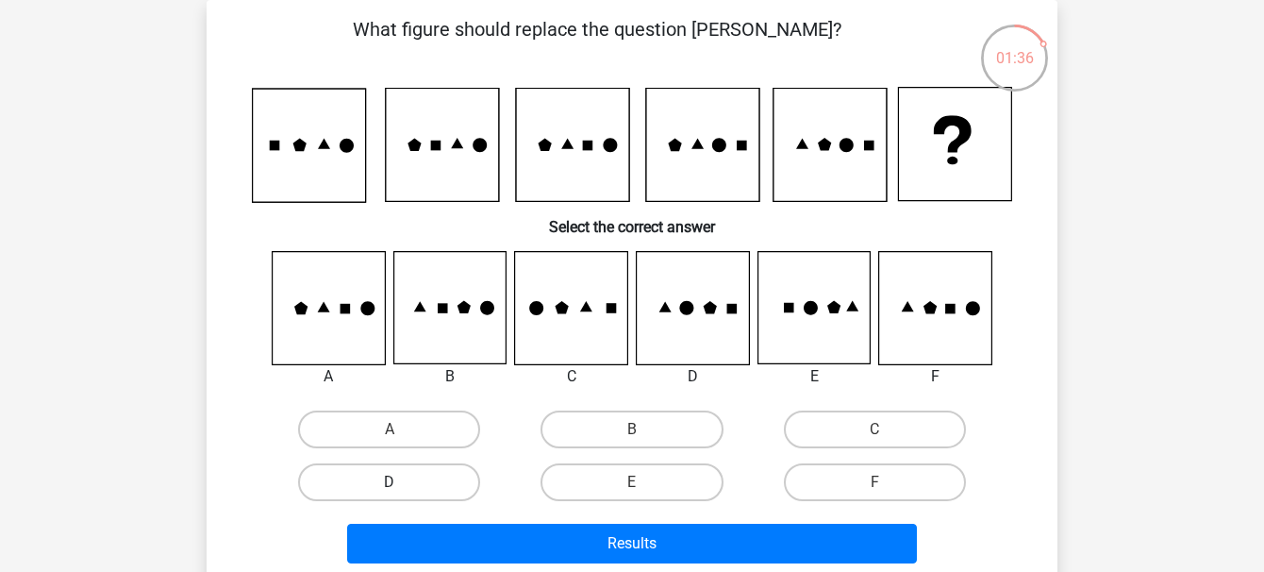
click at [394, 465] on label "D" at bounding box center [389, 482] width 182 height 38
click at [394, 482] on input "D" at bounding box center [396, 488] width 12 height 12
radio input "true"
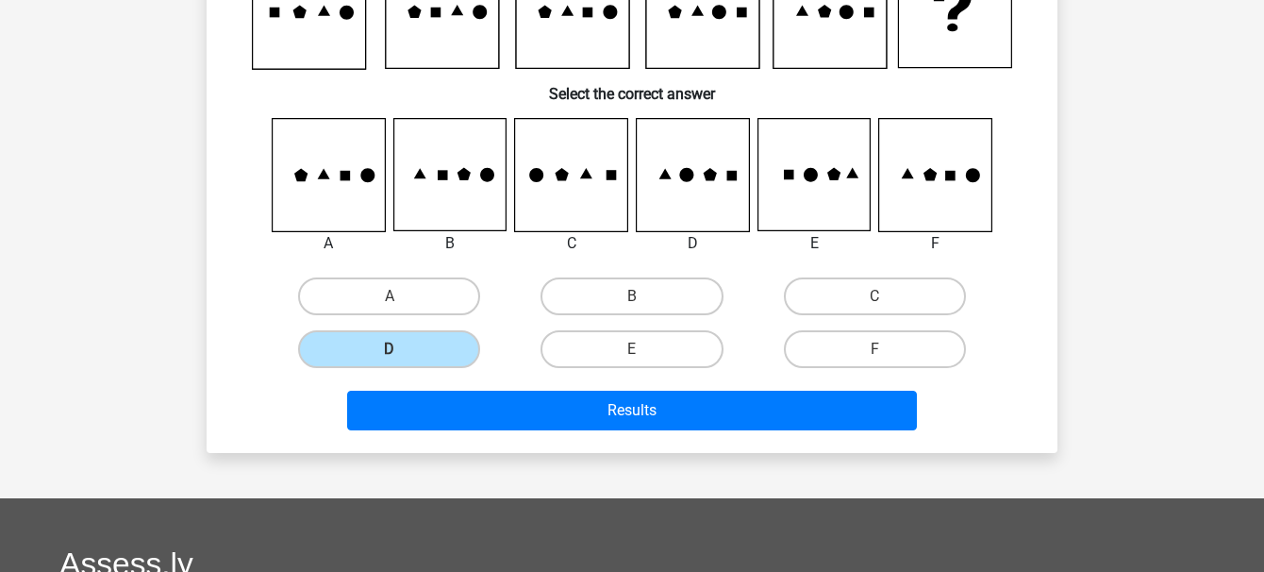
scroll to position [219, 0]
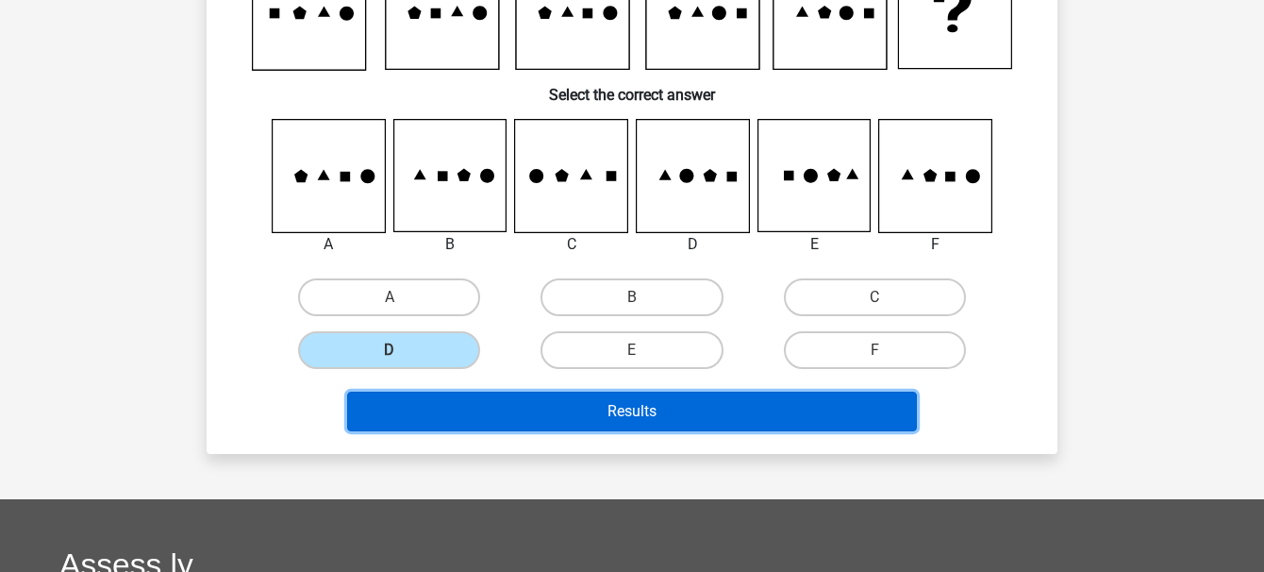
click at [550, 394] on button "Results" at bounding box center [632, 412] width 571 height 40
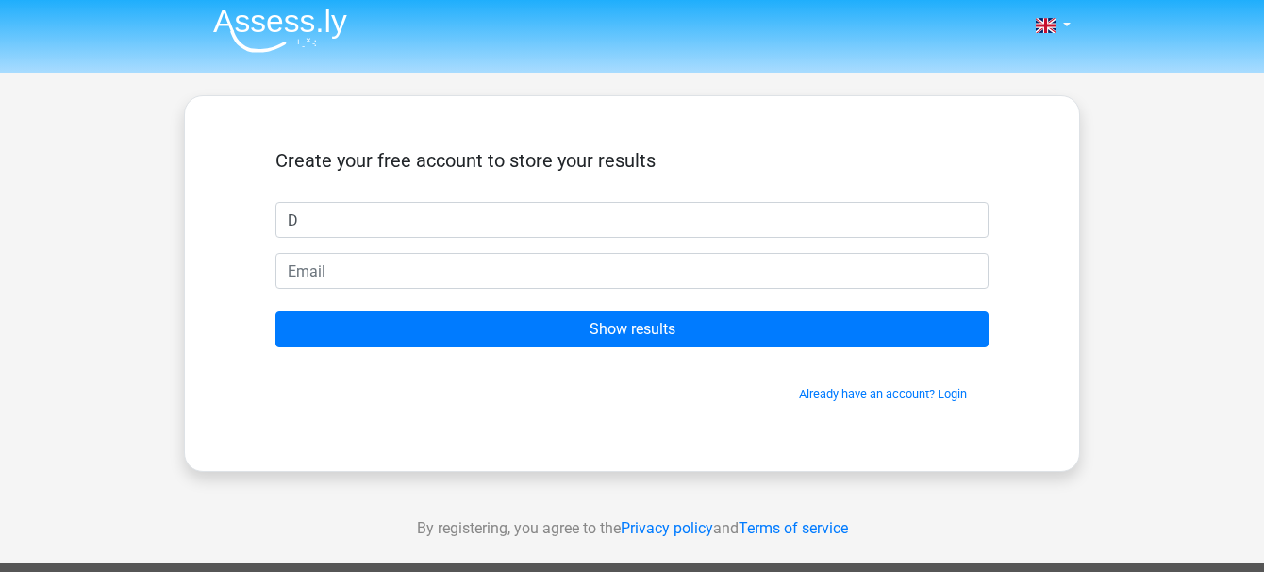
scroll to position [8, 0]
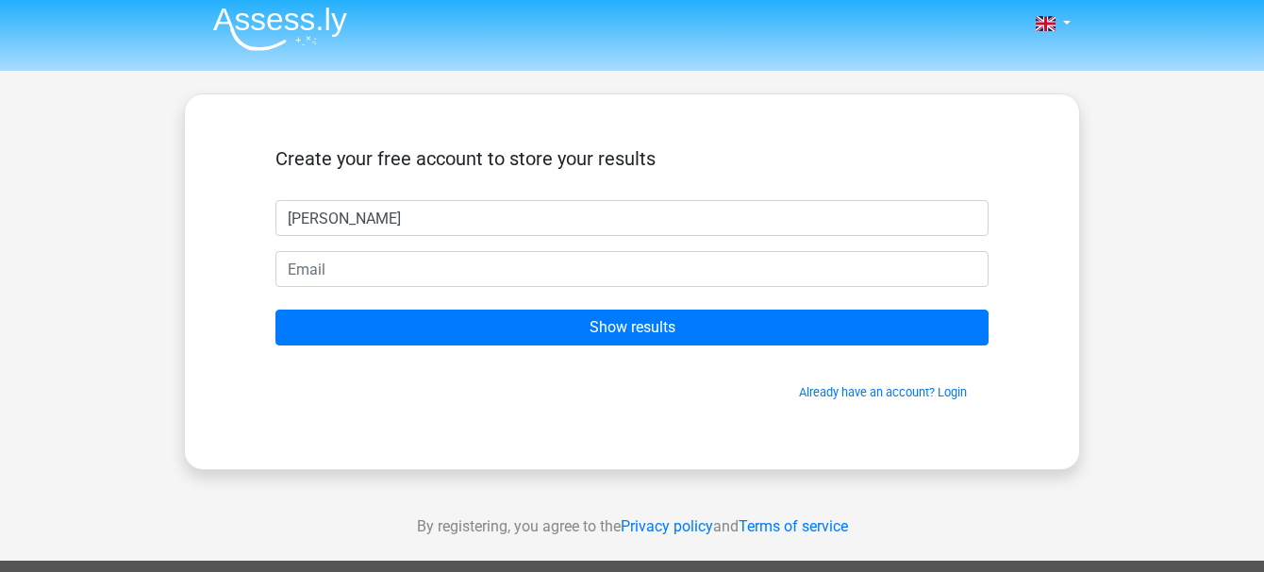
type input "Danielle"
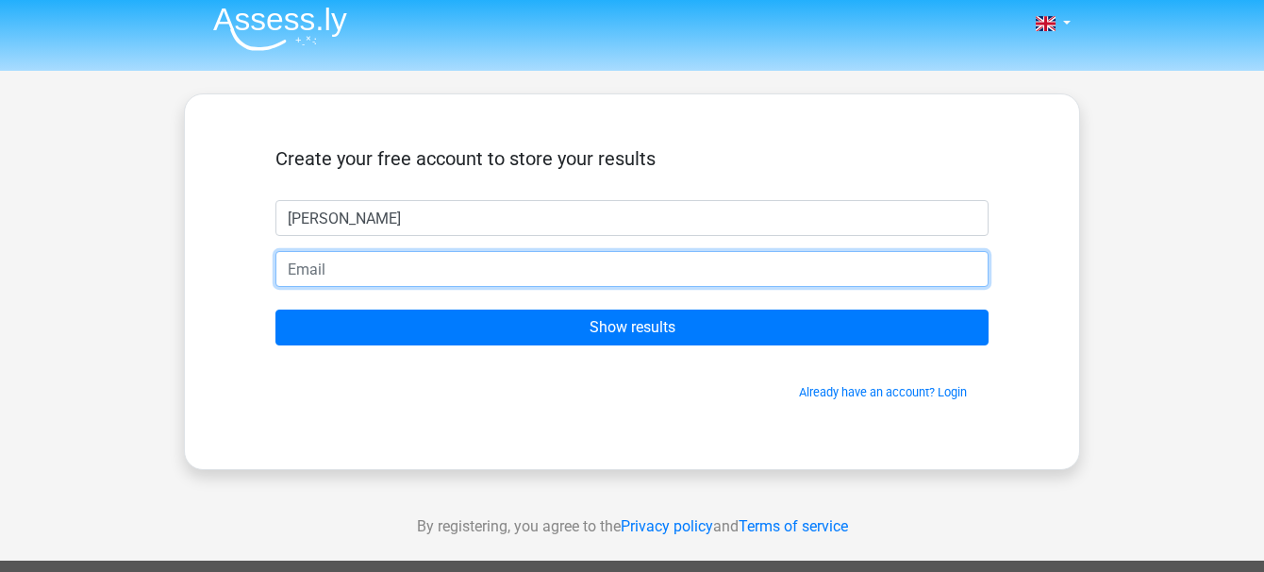
click at [345, 257] on input "email" at bounding box center [632, 269] width 713 height 36
type input "dane17mae@yahoo.com"
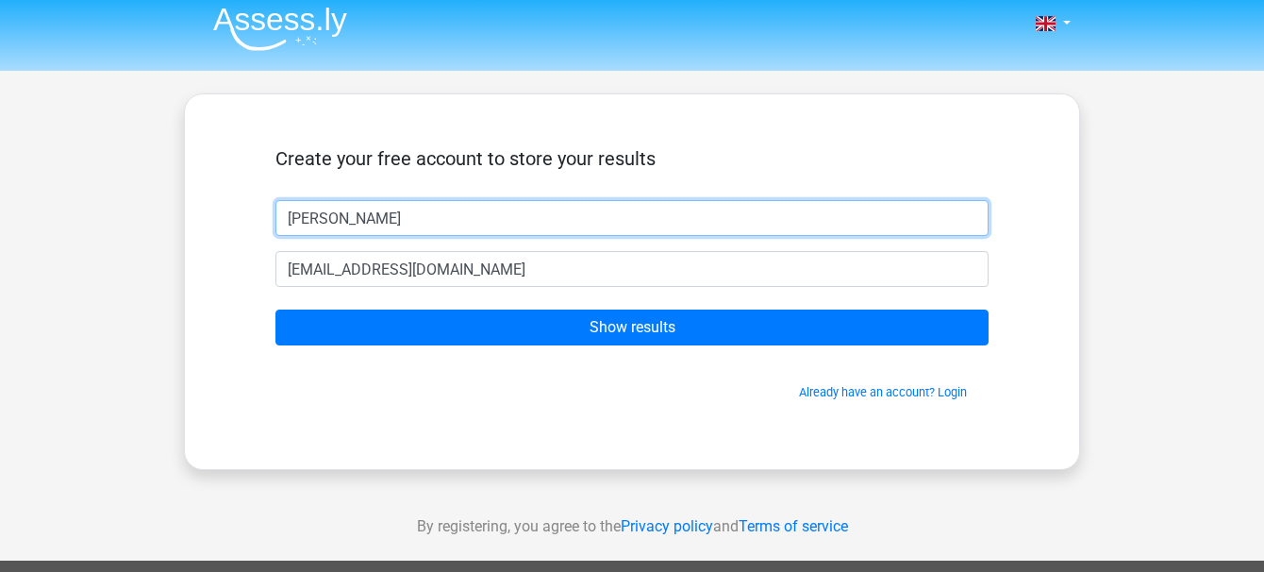
click at [350, 213] on input "Danielle" at bounding box center [632, 218] width 713 height 36
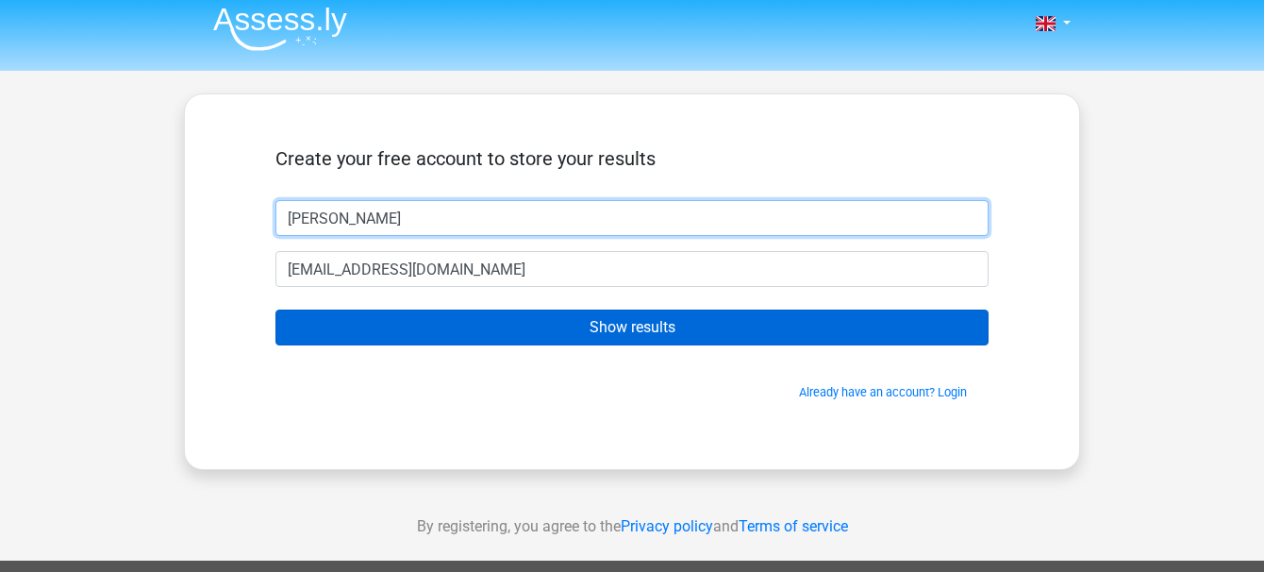
type input "Dane"
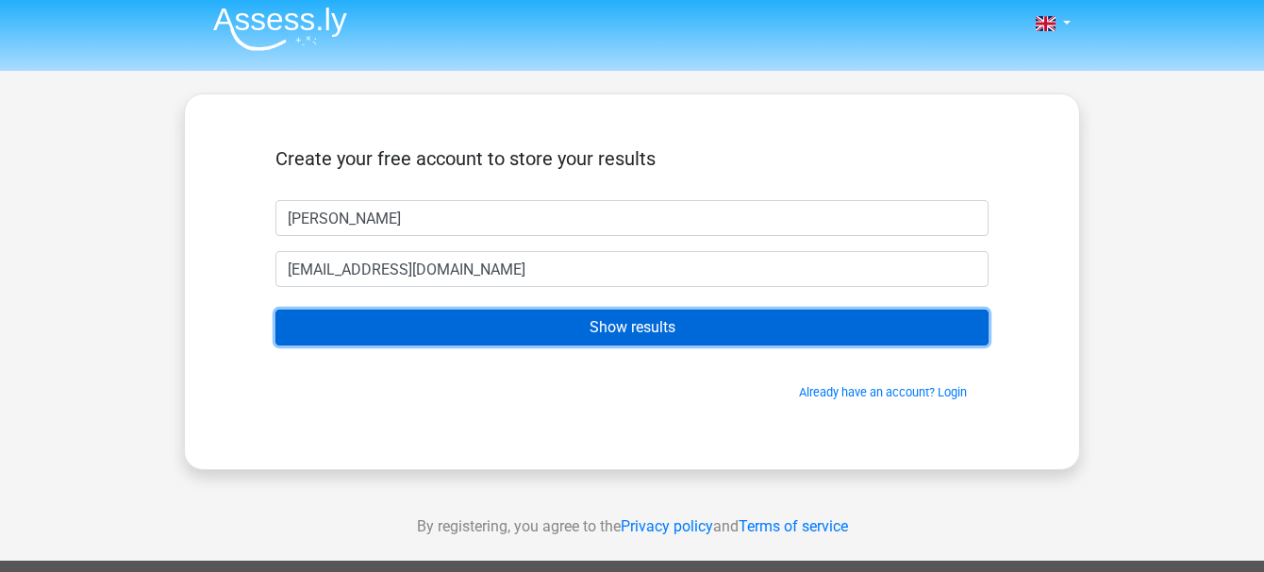
click at [367, 325] on input "Show results" at bounding box center [632, 328] width 713 height 36
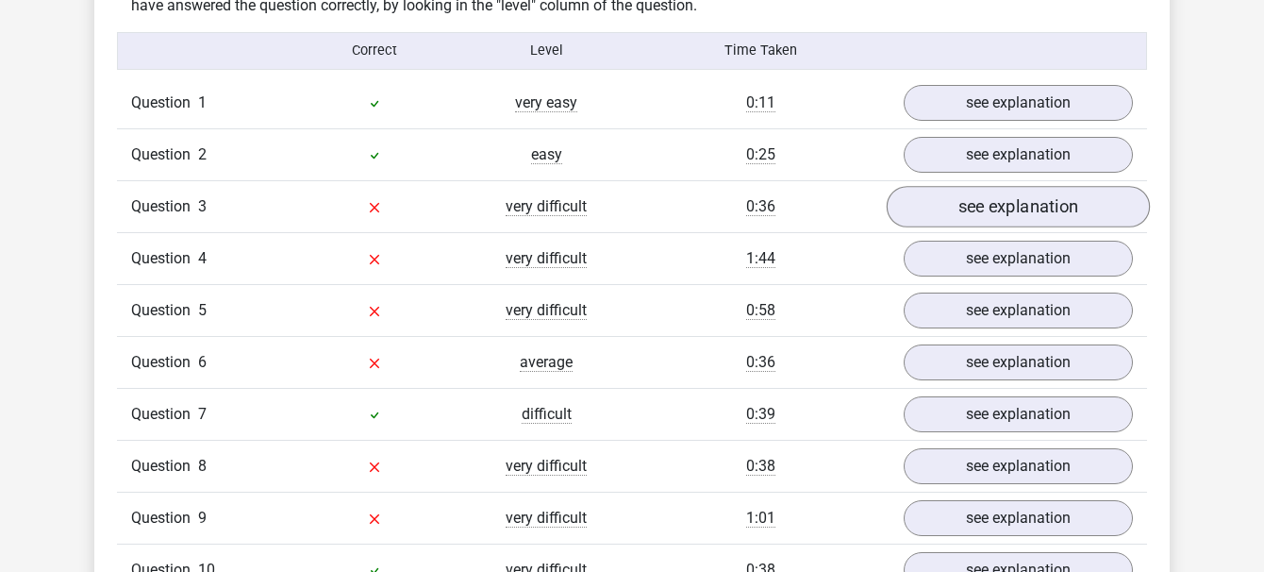
scroll to position [1490, 0]
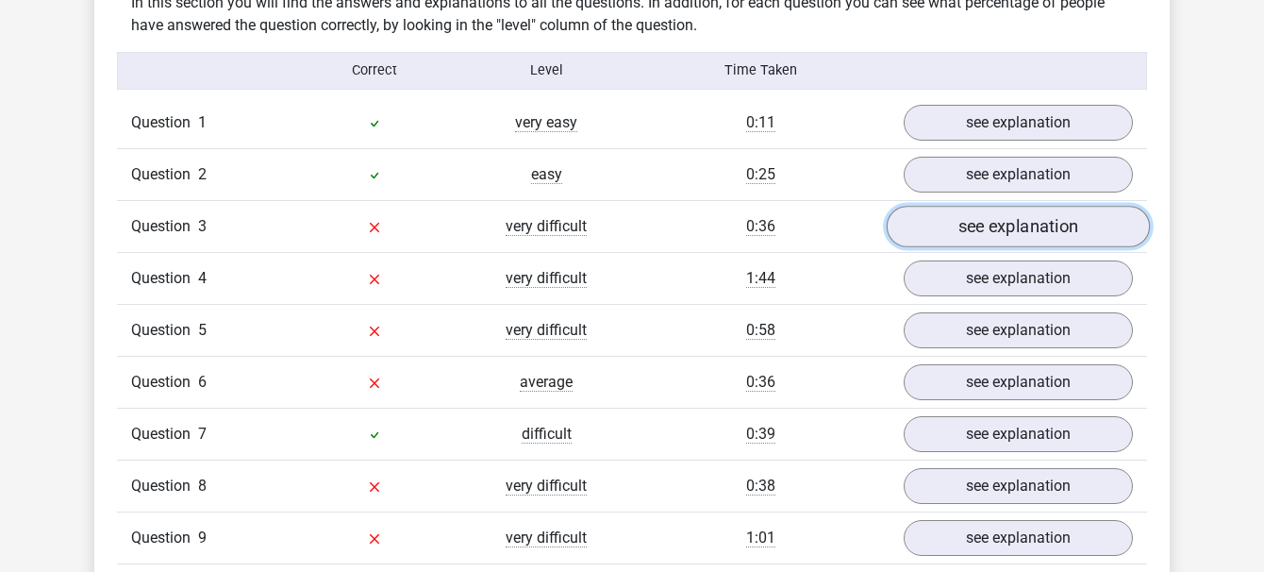
click at [1021, 229] on link "see explanation" at bounding box center [1018, 227] width 263 height 42
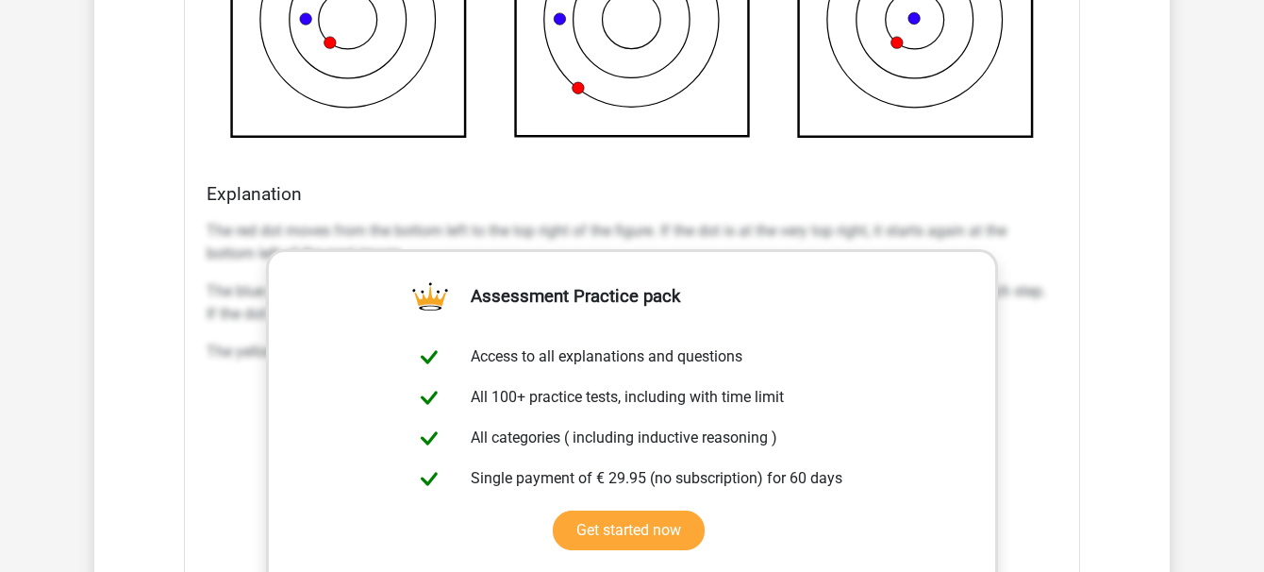
scroll to position [2492, 0]
